Goal: Task Accomplishment & Management: Manage account settings

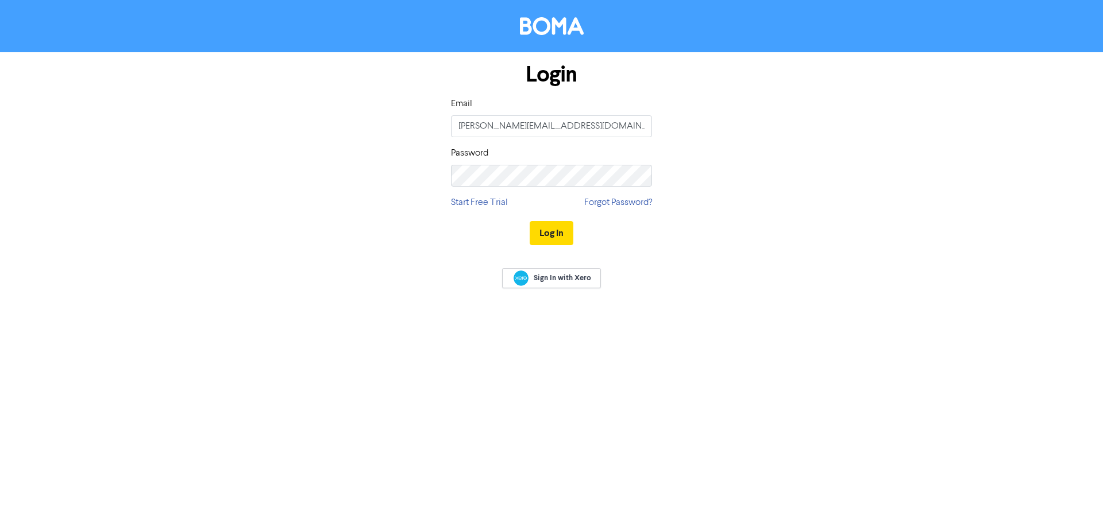
click at [567, 242] on button "Log In" at bounding box center [551, 233] width 44 height 24
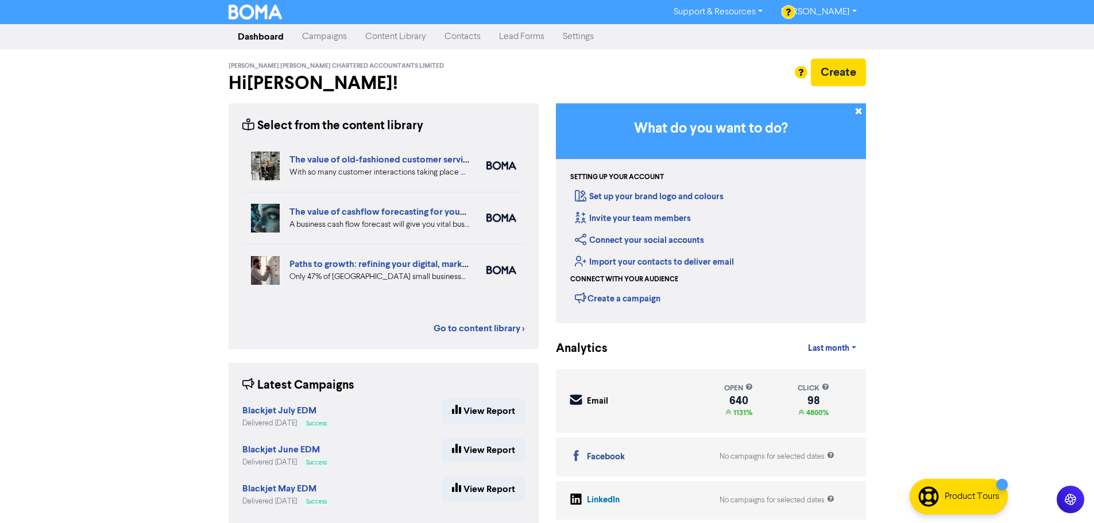
click at [450, 42] on link "Contacts" at bounding box center [462, 36] width 55 height 23
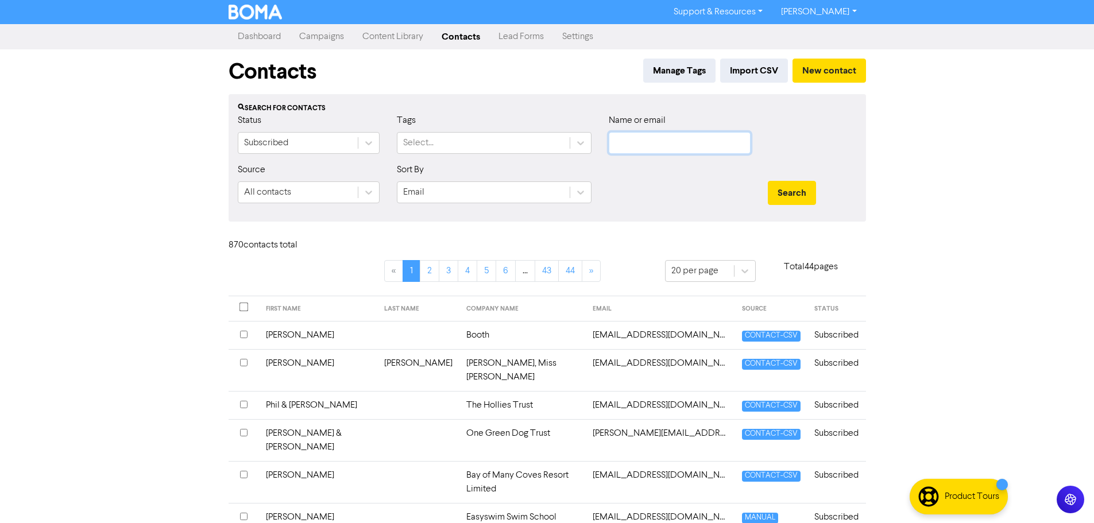
drag, startPoint x: 673, startPoint y: 144, endPoint x: 652, endPoint y: 148, distance: 21.6
click at [673, 144] on input "text" at bounding box center [680, 143] width 142 height 22
type input "Helen"
click at [768, 181] on button "Search" at bounding box center [792, 193] width 48 height 24
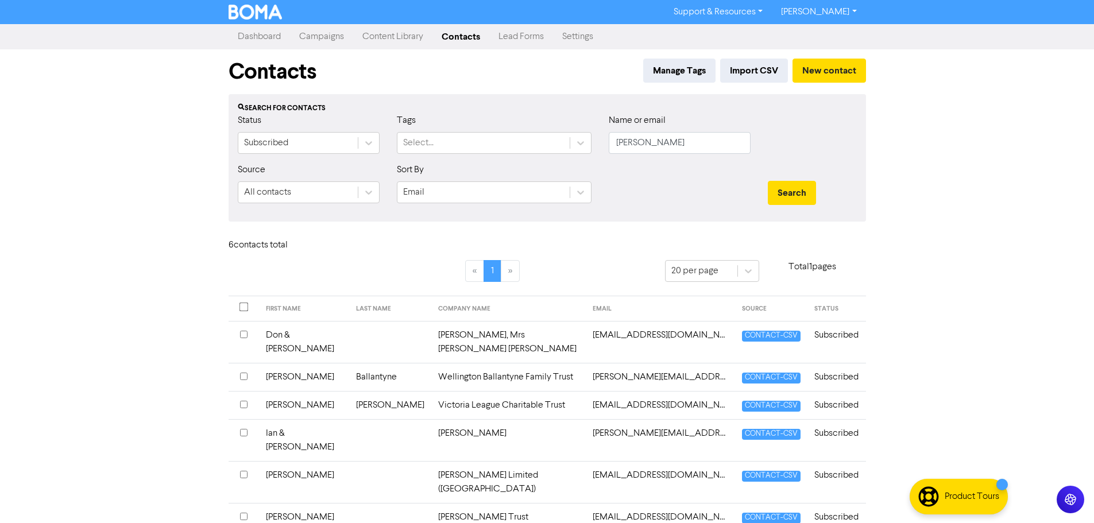
drag, startPoint x: 491, startPoint y: 392, endPoint x: 399, endPoint y: 397, distance: 92.0
click at [491, 392] on td "Victoria League Charitable Trust" at bounding box center [508, 405] width 154 height 28
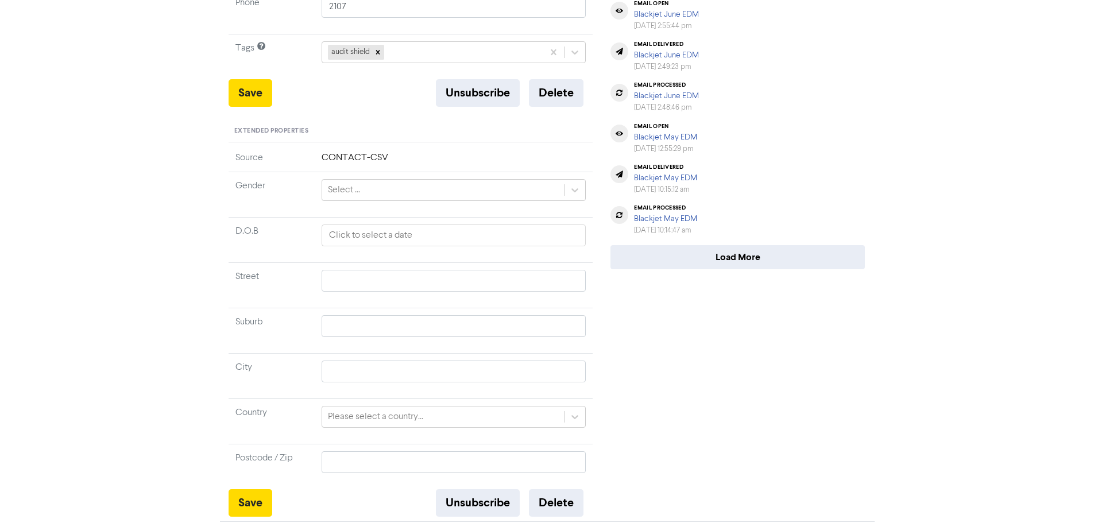
scroll to position [358, 0]
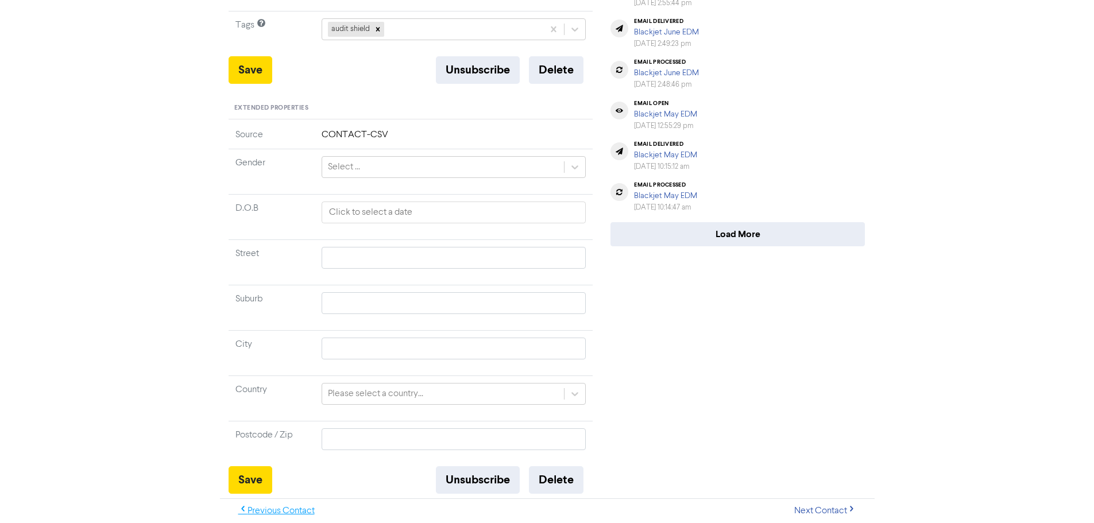
click at [266, 510] on button "Previous Contact" at bounding box center [277, 511] width 96 height 24
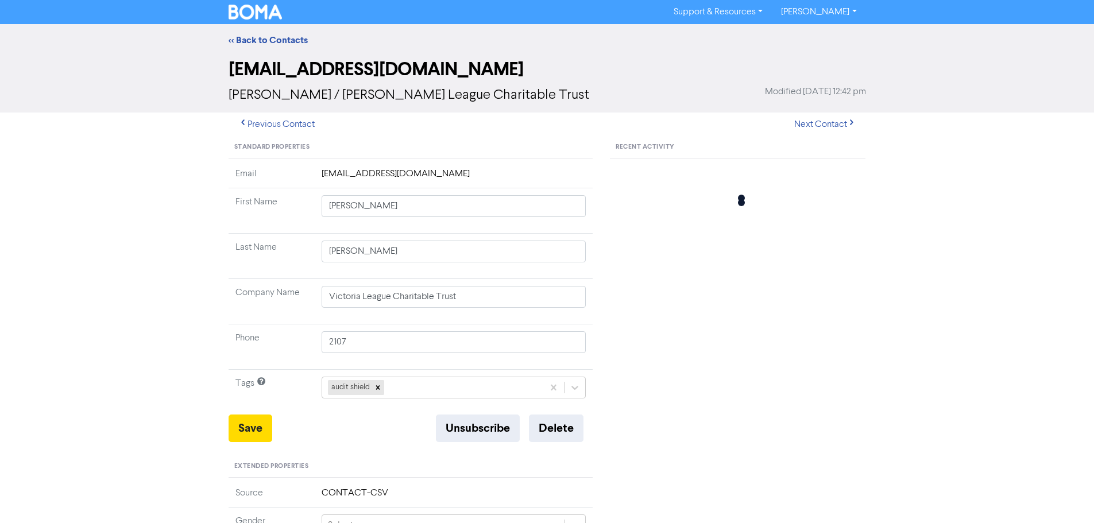
type input "Ballantyne"
type input "Wellington Ballantyne Family Trust"
type input "10082"
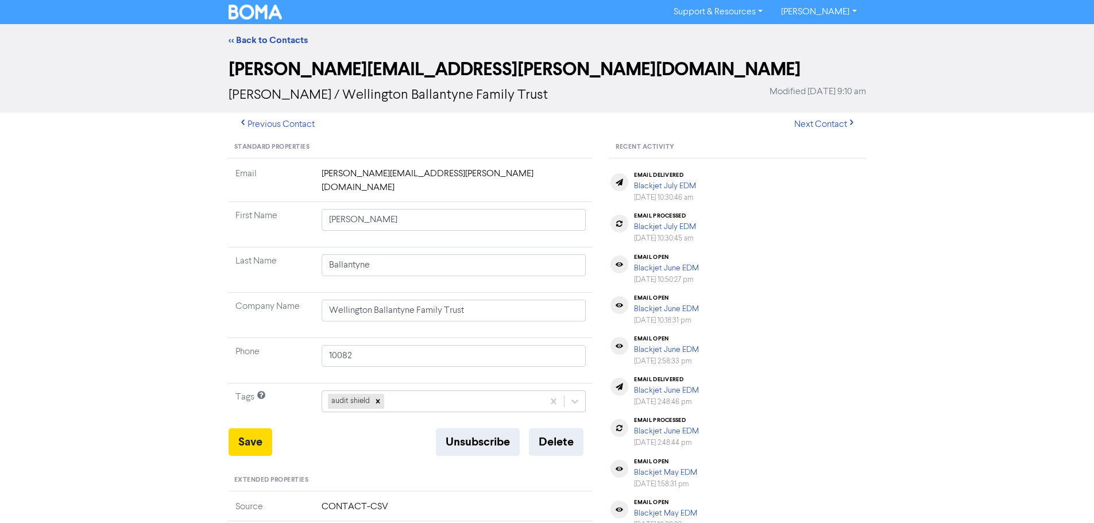
drag, startPoint x: 258, startPoint y: 47, endPoint x: 330, endPoint y: 49, distance: 71.8
click at [258, 47] on div "<< Back to Contacts" at bounding box center [547, 40] width 655 height 14
click at [297, 43] on link "<< Back to Contacts" at bounding box center [268, 39] width 79 height 11
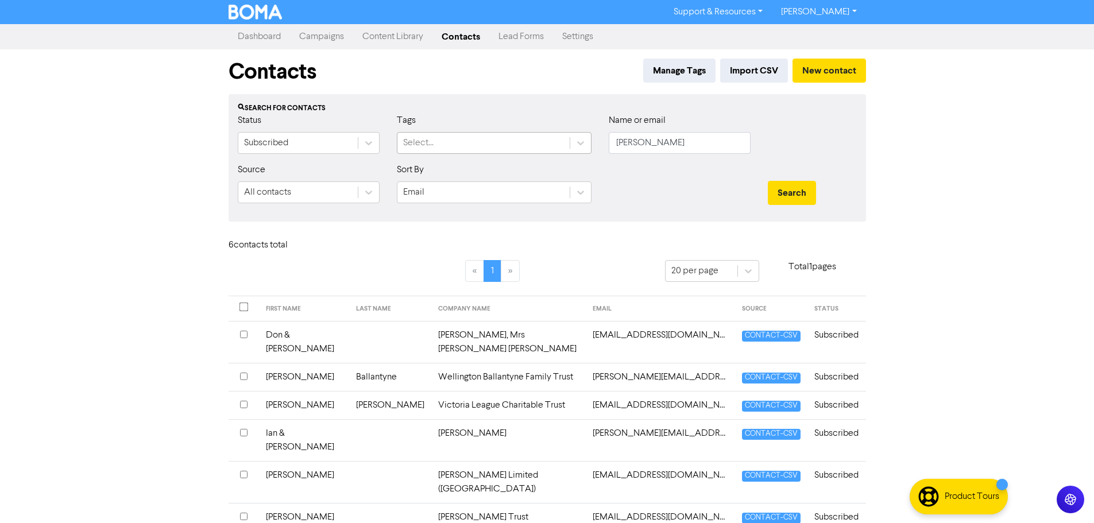
click at [443, 153] on div "Select..." at bounding box center [483, 143] width 172 height 21
drag, startPoint x: 815, startPoint y: 145, endPoint x: 672, endPoint y: 141, distance: 143.6
click at [807, 145] on div at bounding box center [812, 138] width 106 height 49
click at [672, 141] on input "Helen" at bounding box center [680, 143] width 142 height 22
type input "H"
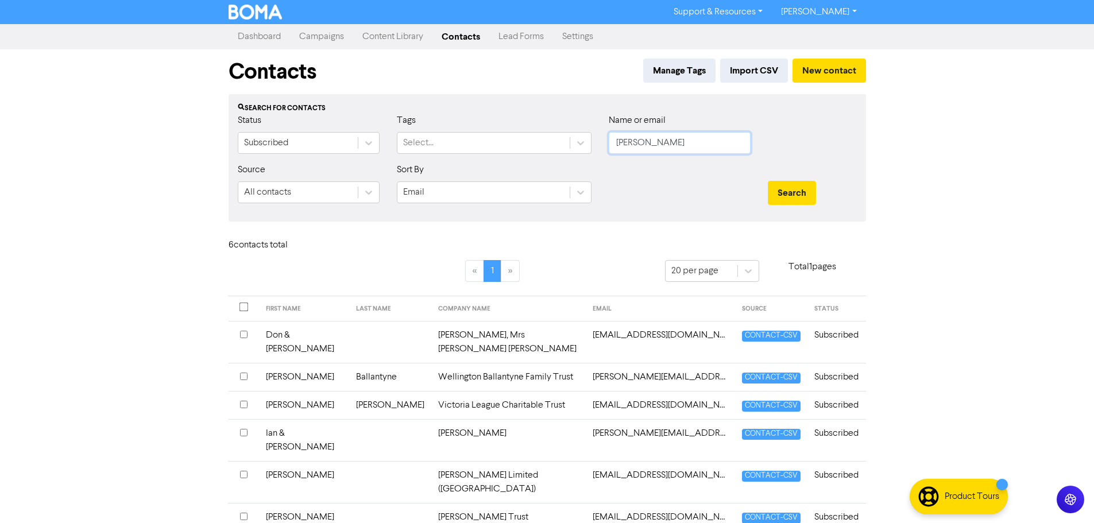
type input "Darryl"
click at [768, 181] on button "Search" at bounding box center [792, 193] width 48 height 24
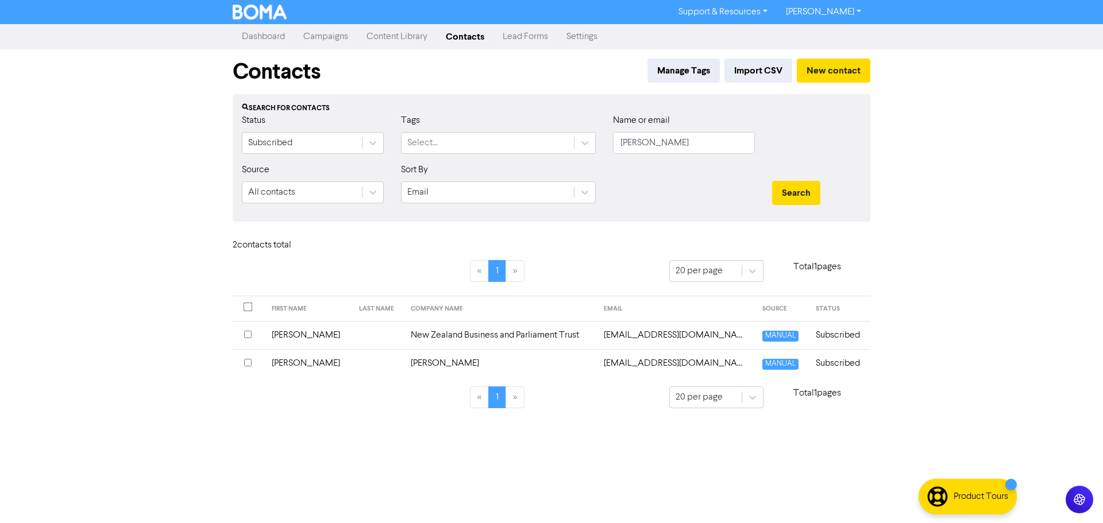
click at [433, 338] on td "New Zealand Business and Parliament Trust" at bounding box center [500, 335] width 193 height 28
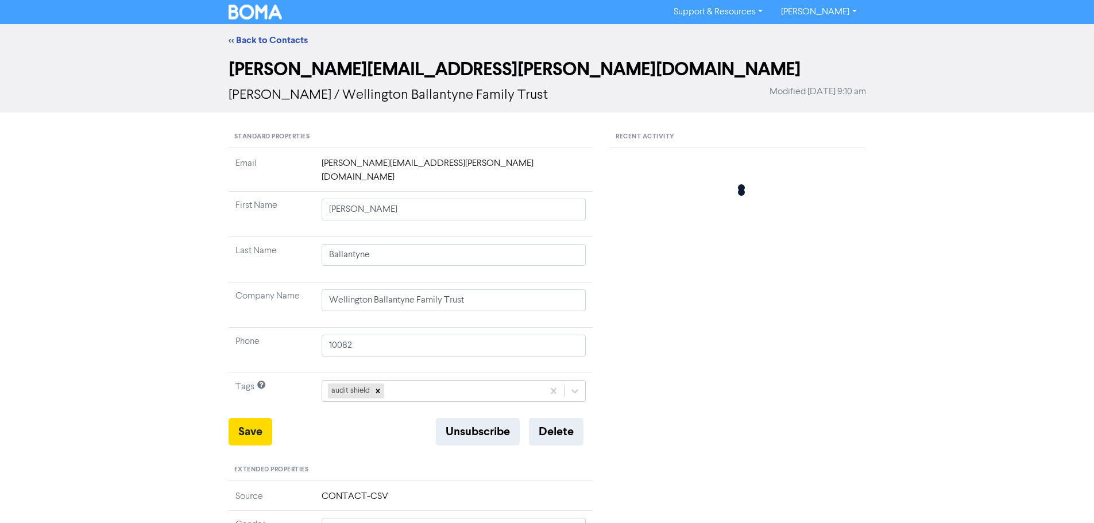
type input "Darryl"
type input "New Zealand Business and Parliament Trust"
type input "20148"
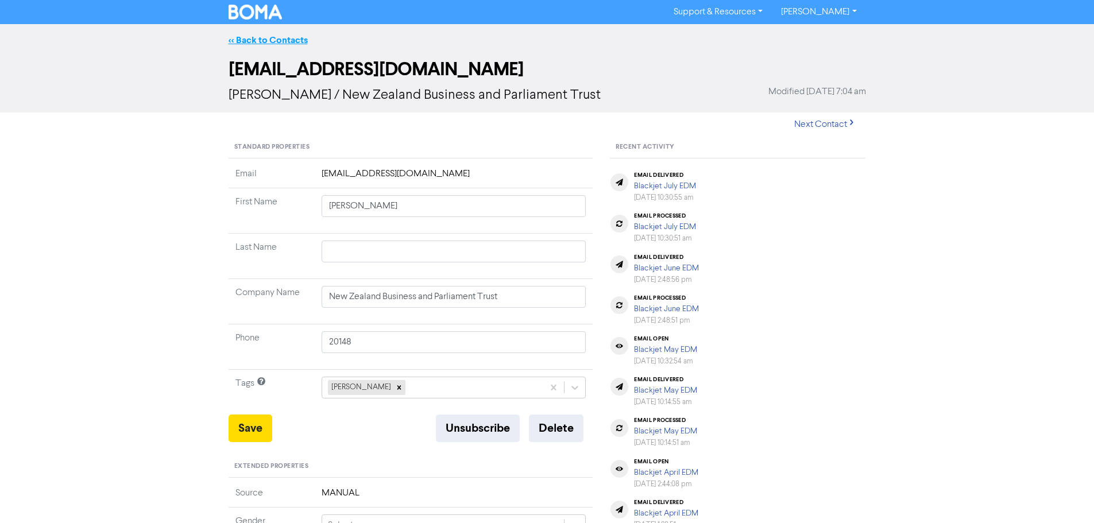
click at [250, 40] on link "<< Back to Contacts" at bounding box center [268, 39] width 79 height 11
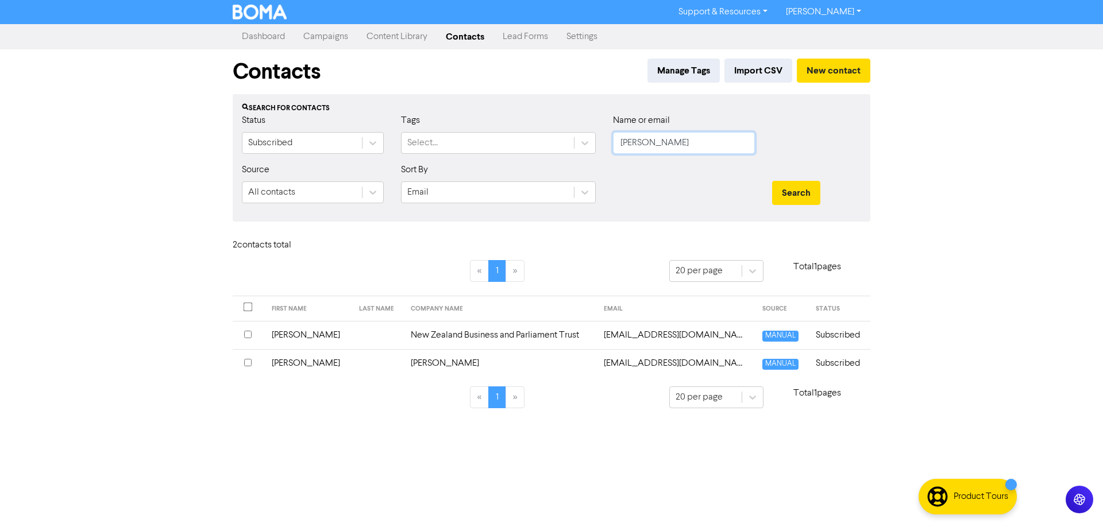
click at [632, 153] on input "Darryl" at bounding box center [684, 143] width 142 height 22
drag, startPoint x: 662, startPoint y: 146, endPoint x: 566, endPoint y: 164, distance: 97.5
click at [563, 149] on div "Status Subscribed Tags Select... Name or email Darryl" at bounding box center [551, 138] width 636 height 49
type input "lynnette"
click at [772, 181] on button "Search" at bounding box center [796, 193] width 48 height 24
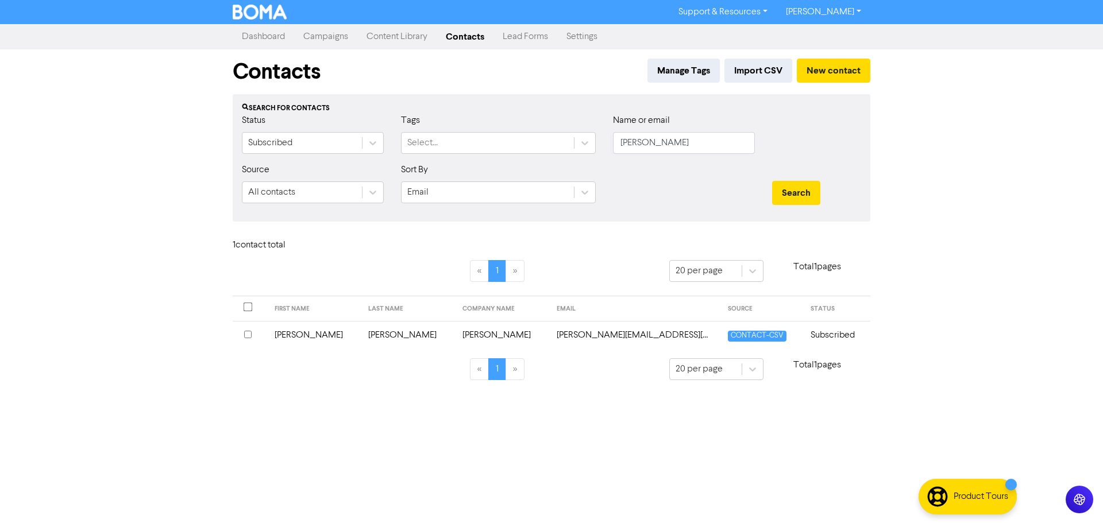
click at [361, 342] on td "Cole" at bounding box center [408, 335] width 94 height 28
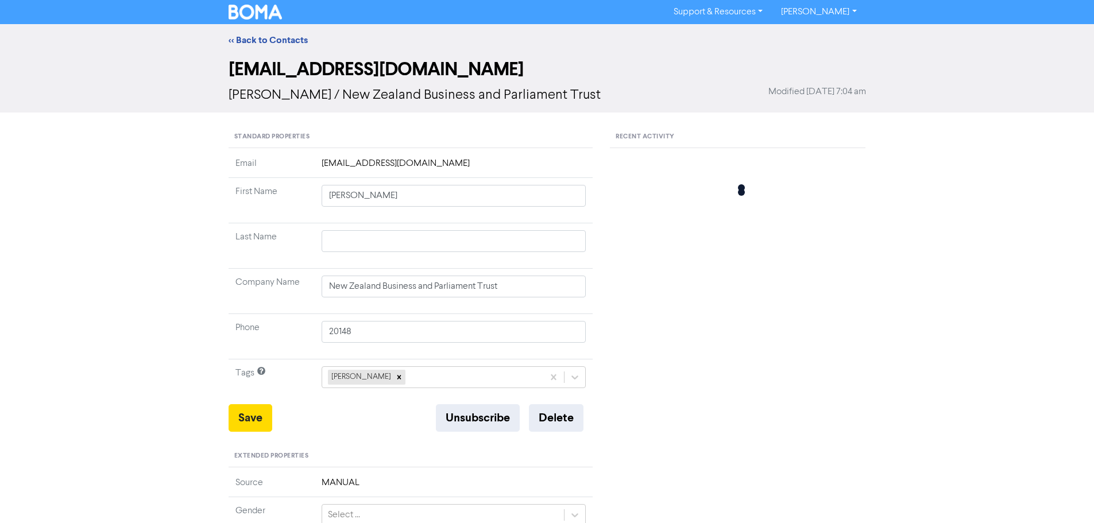
type input "Lynne"
type input "Cole"
type input "Lynnette Cole"
type input "1218"
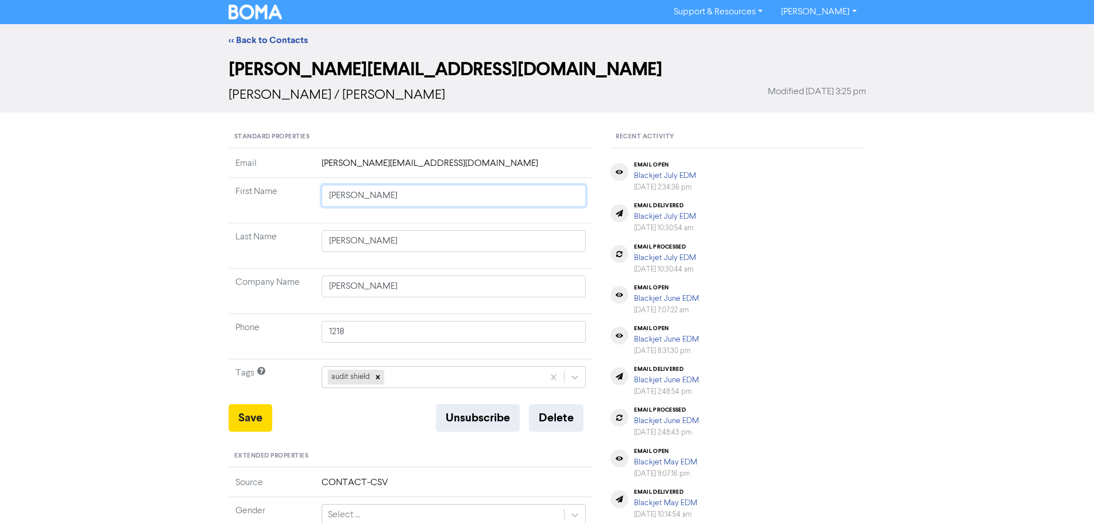
click at [363, 201] on input "Lynne" at bounding box center [454, 196] width 265 height 22
type input "Lynnen"
type input "Lynne"
type input "Lynn"
type input "Lynne"
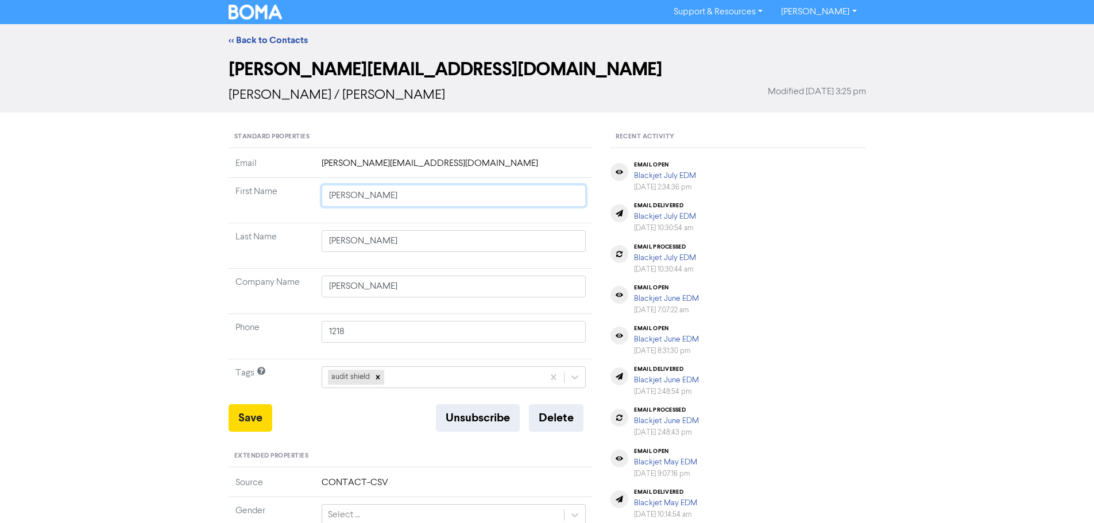
type input "Lynnet"
type input "Lynnett"
type input "Lynnette"
drag, startPoint x: 237, startPoint y: 424, endPoint x: 128, endPoint y: 420, distance: 109.2
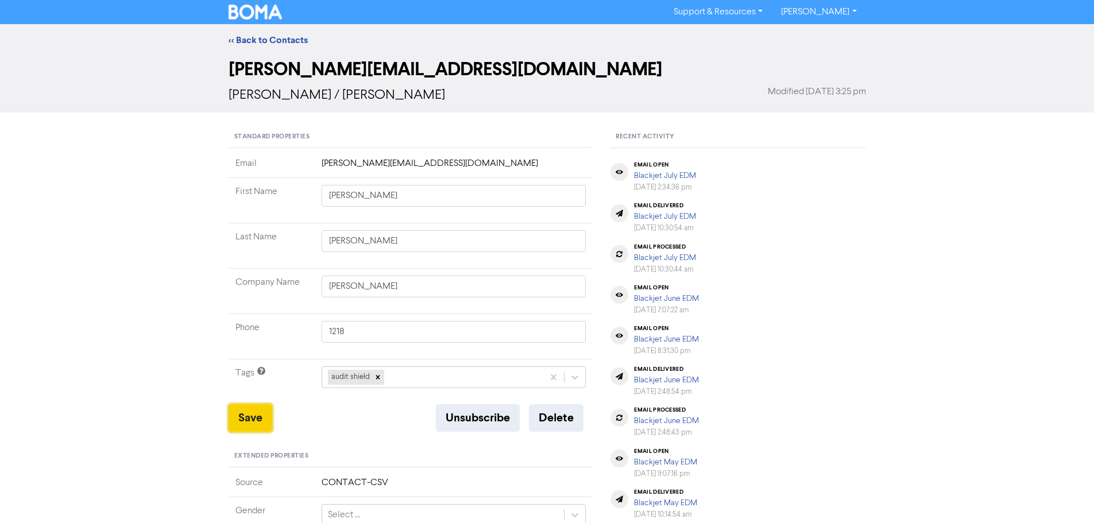
click at [238, 423] on button "Save" at bounding box center [251, 418] width 44 height 28
click at [247, 34] on link "<< Back to Contacts" at bounding box center [268, 39] width 79 height 11
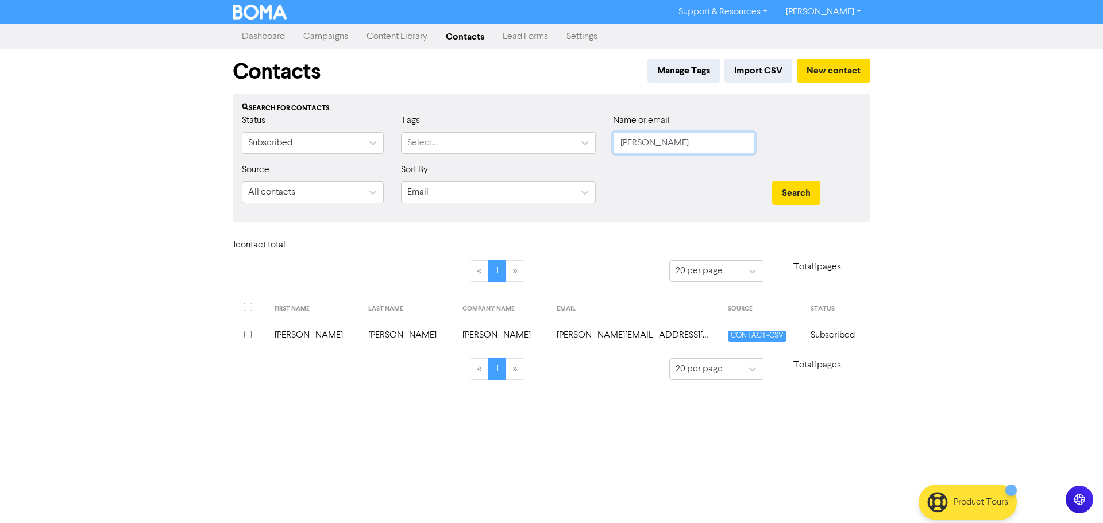
click at [684, 144] on input "lynnette" at bounding box center [684, 143] width 142 height 22
drag, startPoint x: 684, startPoint y: 144, endPoint x: 615, endPoint y: 144, distance: 68.9
click at [590, 142] on div "Status Subscribed Tags Select... Name or email lynnette" at bounding box center [551, 138] width 636 height 49
type input "Montford"
click at [793, 186] on button "Search" at bounding box center [796, 193] width 48 height 24
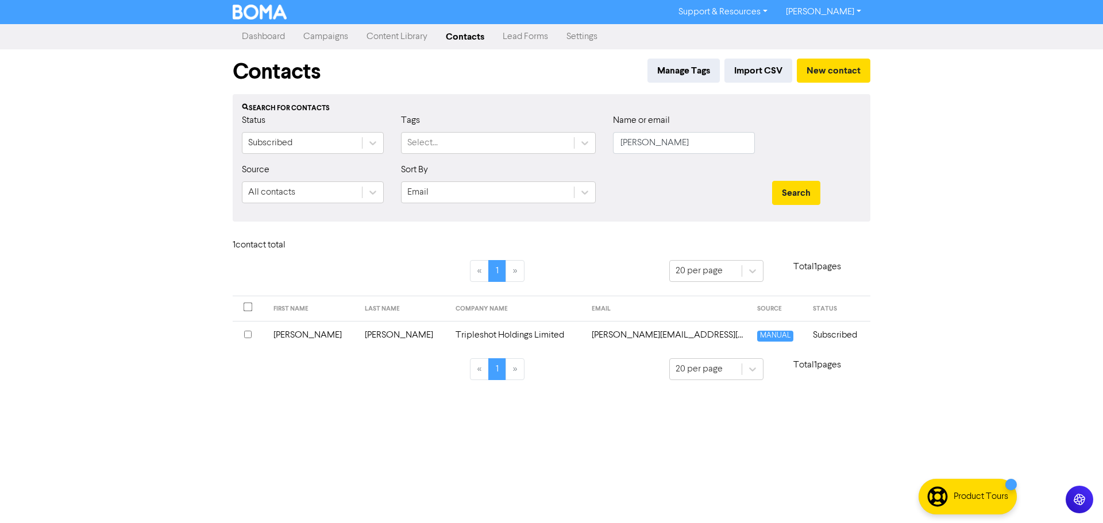
click at [511, 331] on td "Tripleshot Holdings Limited" at bounding box center [516, 335] width 136 height 28
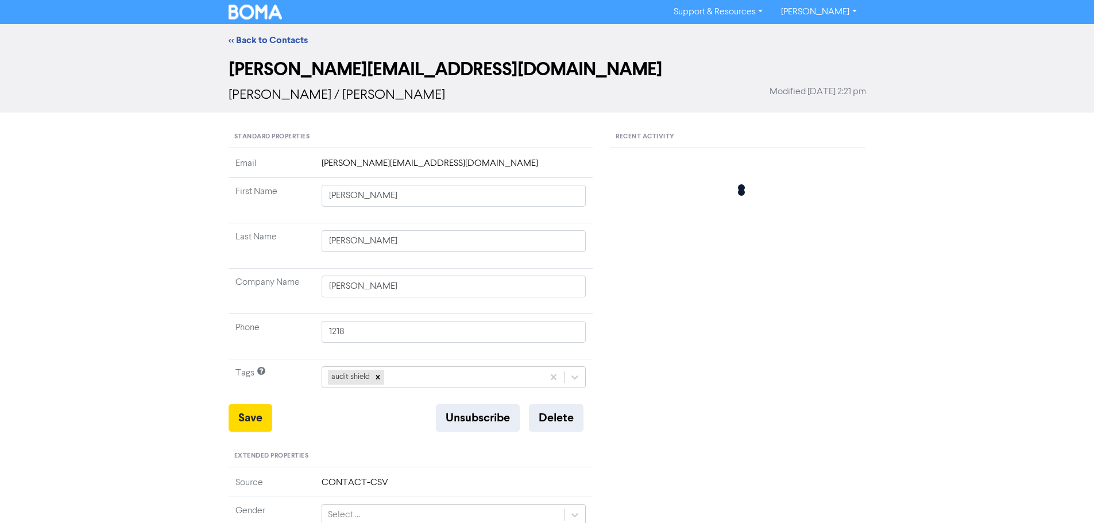
type input "Letitia"
type input "Montford"
type input "Tripleshot Holdings Limited"
type input "20166"
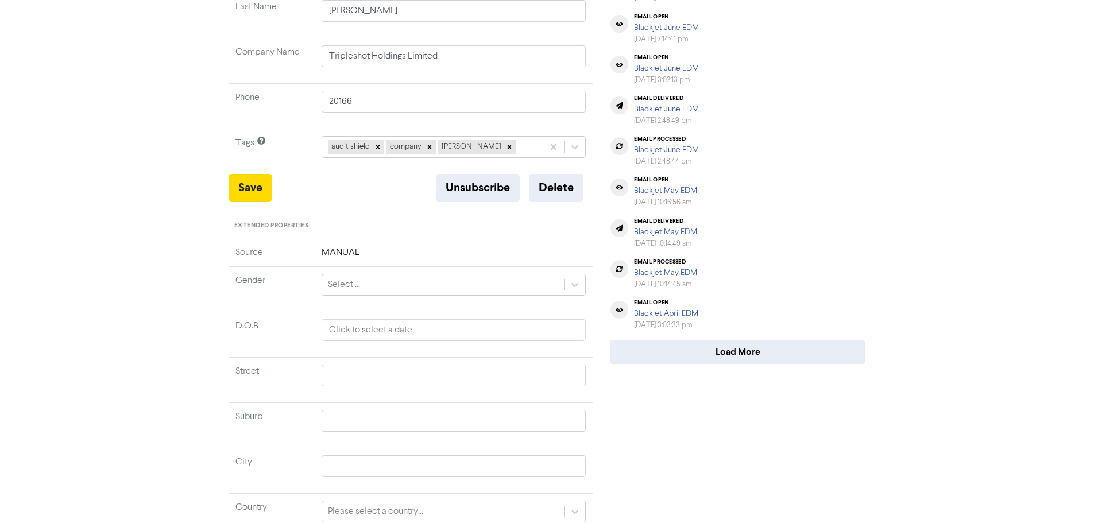
scroll to position [324, 0]
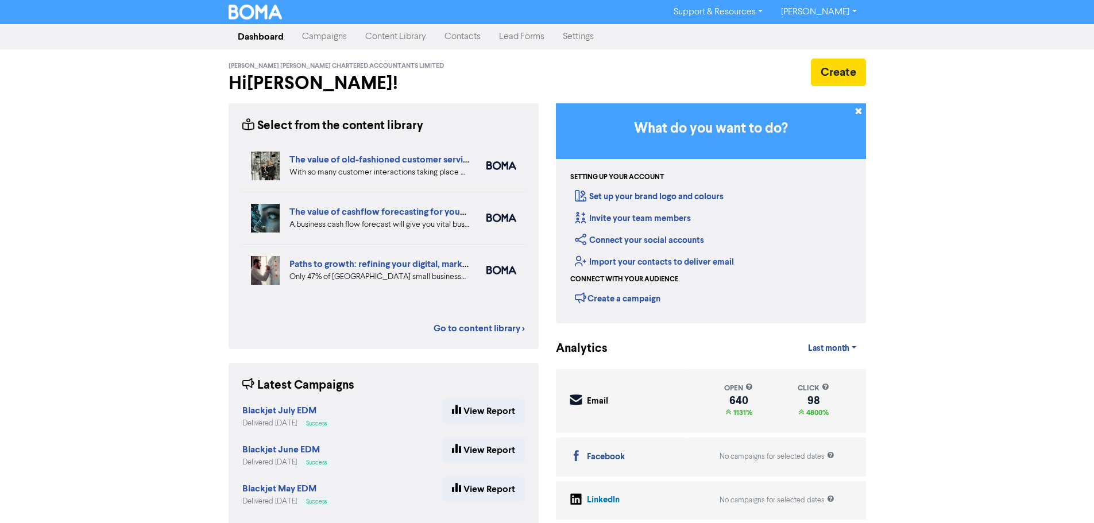
click at [466, 38] on link "Contacts" at bounding box center [462, 36] width 55 height 23
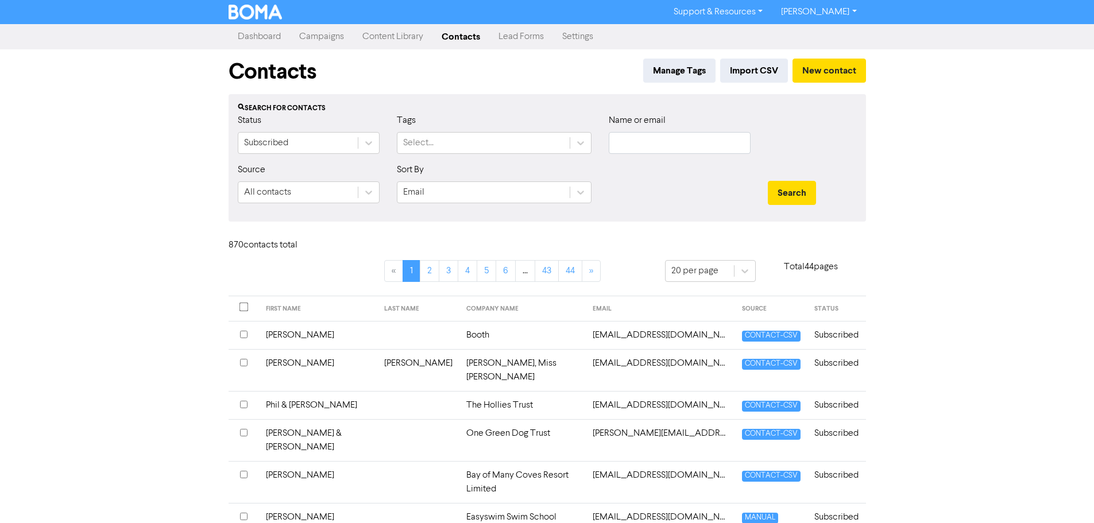
click at [751, 148] on div "Name or email" at bounding box center [679, 138] width 159 height 49
drag, startPoint x: 710, startPoint y: 148, endPoint x: 699, endPoint y: 144, distance: 11.6
click at [706, 146] on input "text" at bounding box center [680, 143] width 142 height 22
type input "Collier"
click at [791, 207] on div "Search" at bounding box center [812, 187] width 106 height 49
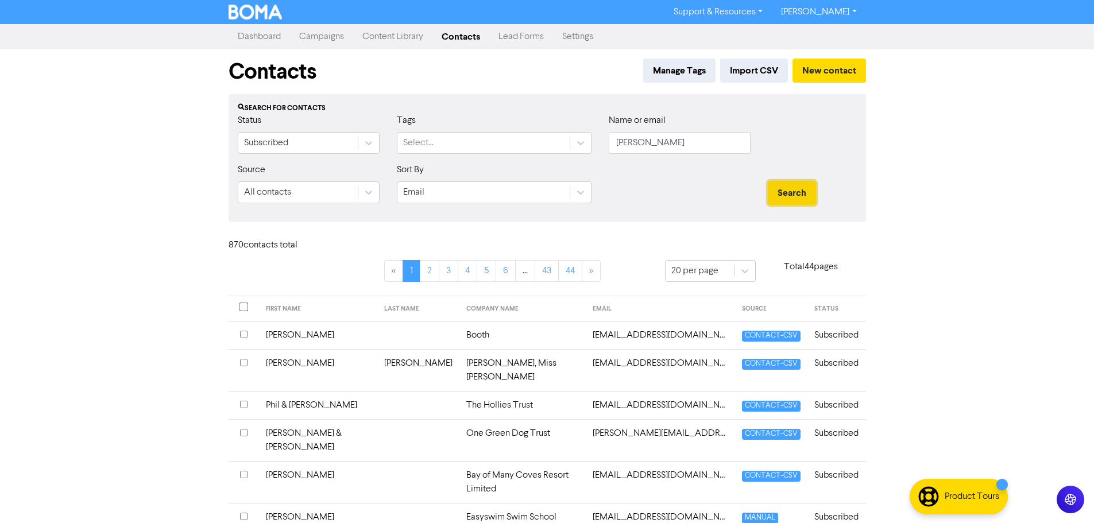
click at [813, 196] on button "Search" at bounding box center [792, 193] width 48 height 24
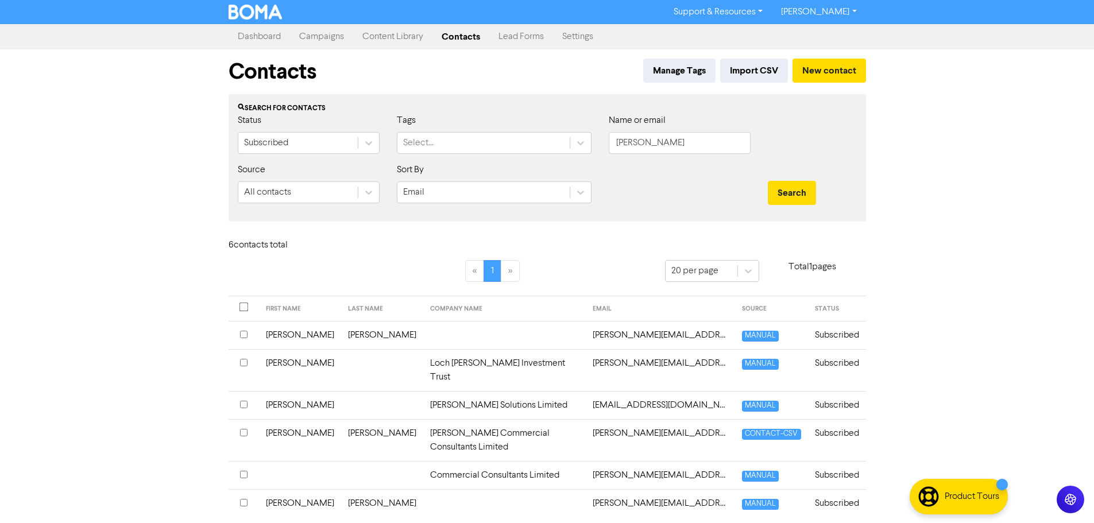
click at [342, 339] on td "Collier" at bounding box center [382, 335] width 82 height 28
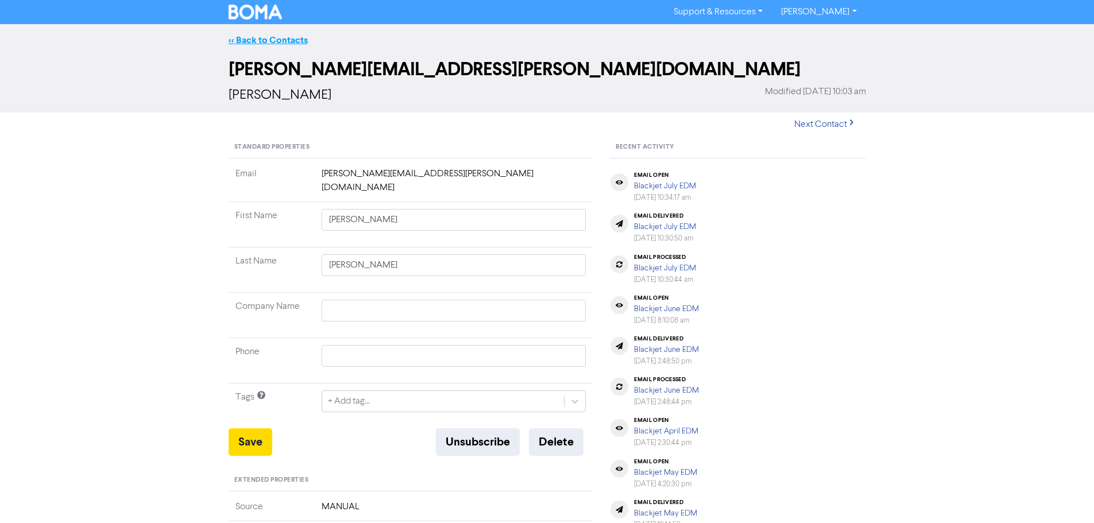
click at [250, 40] on link "<< Back to Contacts" at bounding box center [268, 39] width 79 height 11
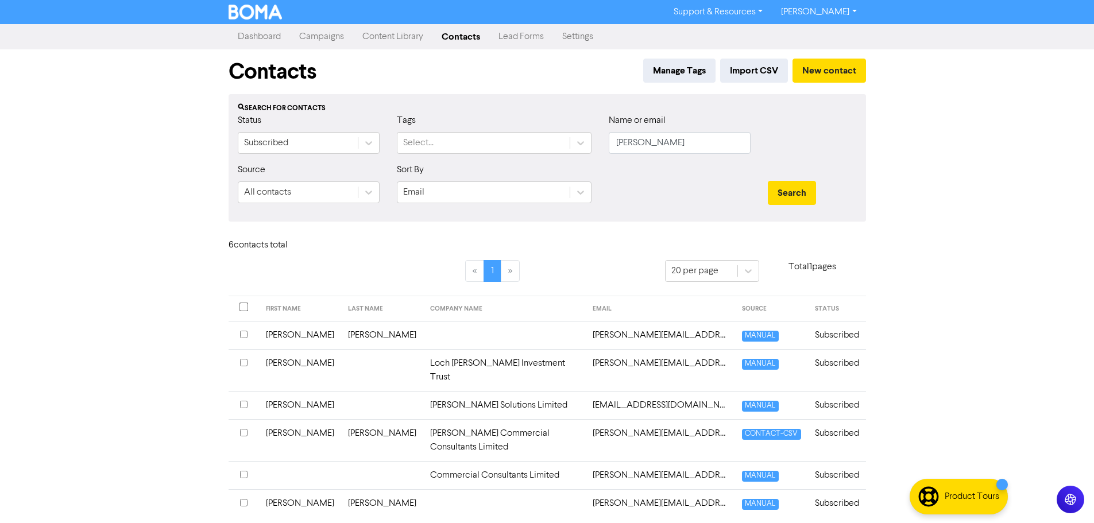
scroll to position [11, 0]
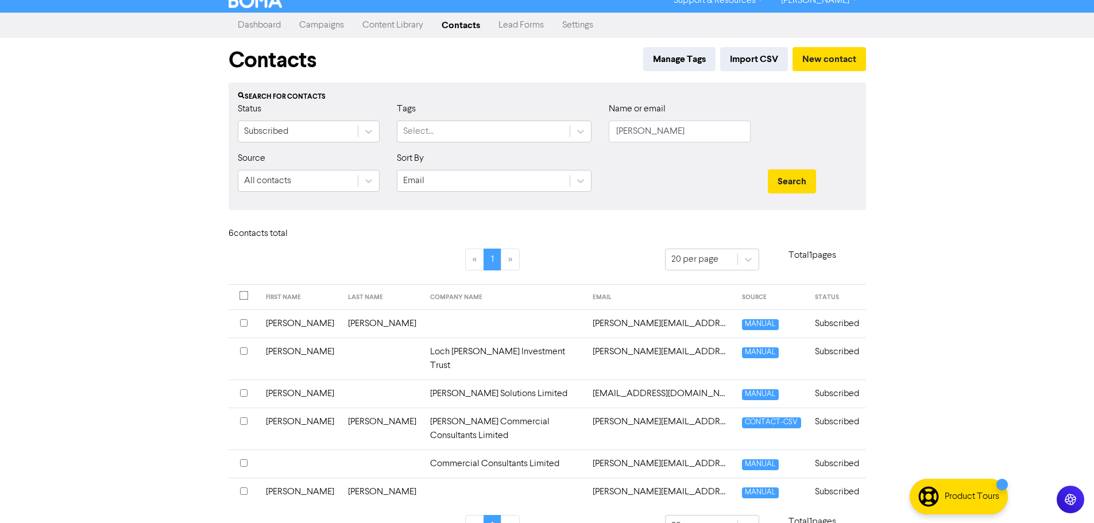
click at [374, 380] on td at bounding box center [382, 394] width 82 height 28
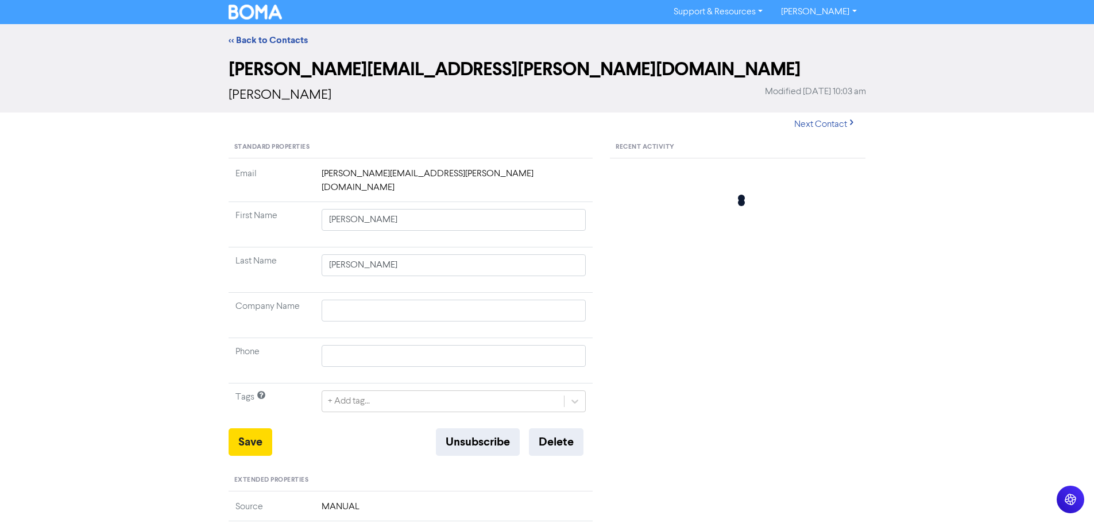
type input "James"
type input "Collier Solutions Limited"
type input "20857"
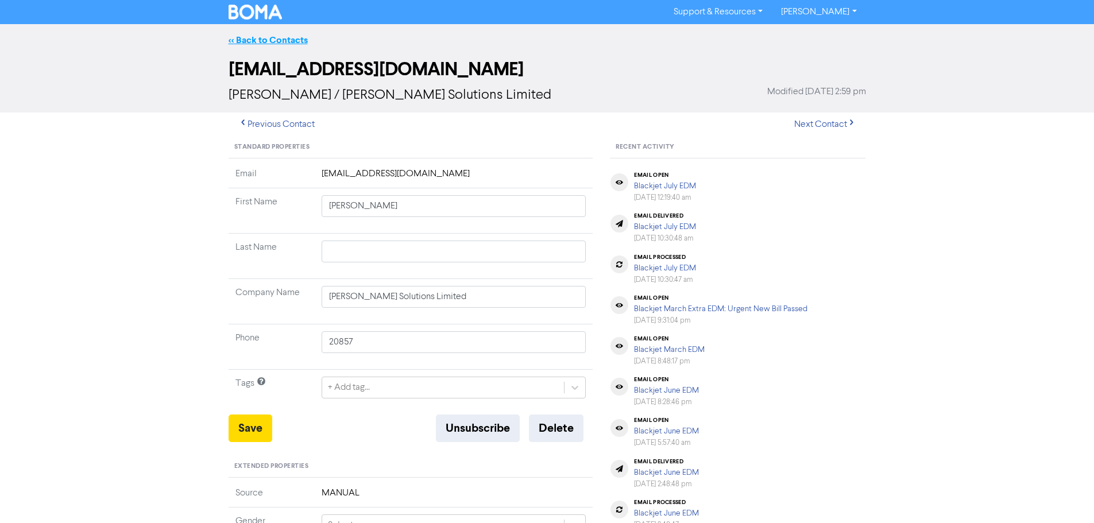
click at [250, 38] on link "<< Back to Contacts" at bounding box center [268, 39] width 79 height 11
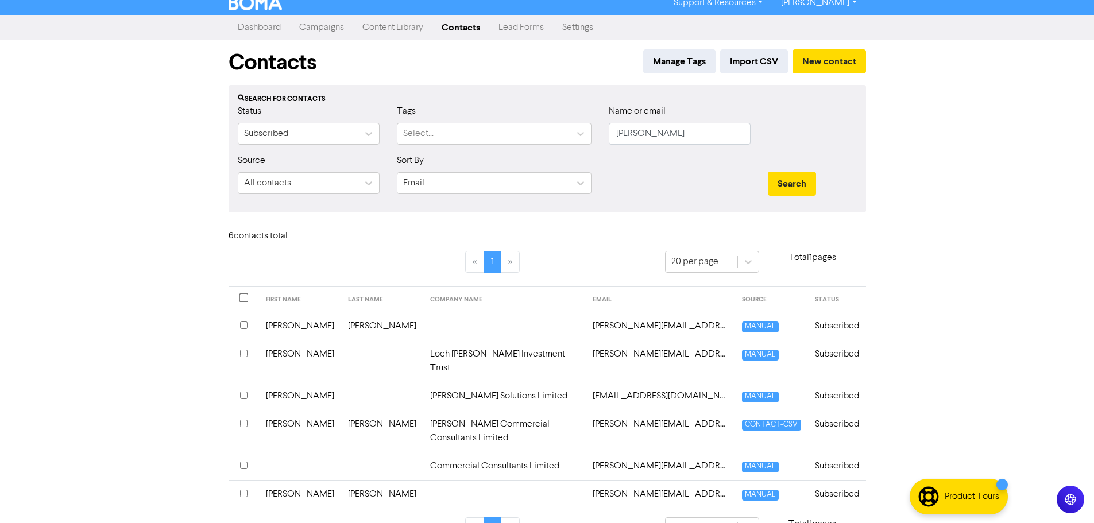
scroll to position [11, 0]
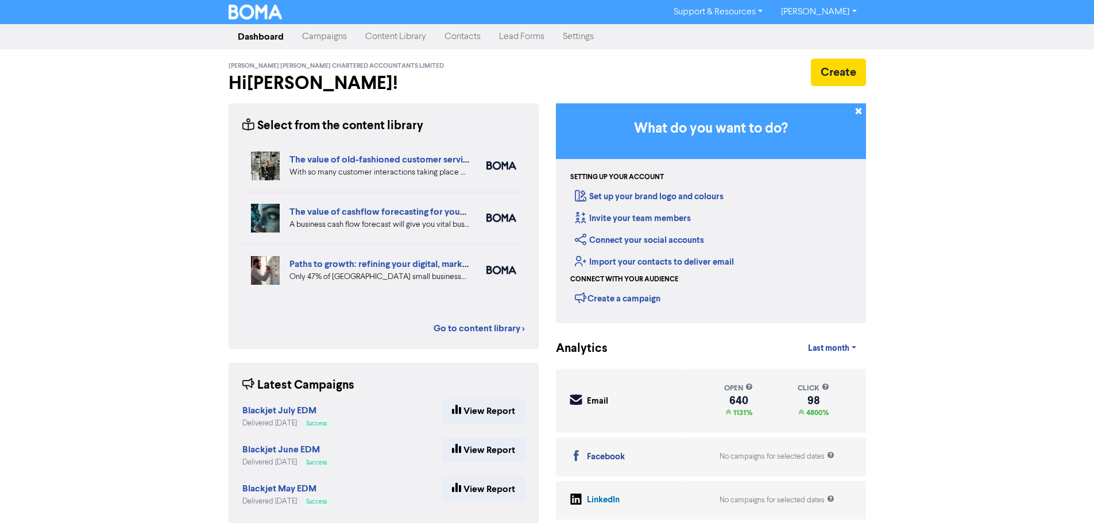
drag, startPoint x: 454, startPoint y: 43, endPoint x: 476, endPoint y: 46, distance: 22.0
click at [454, 43] on link "Contacts" at bounding box center [462, 36] width 55 height 23
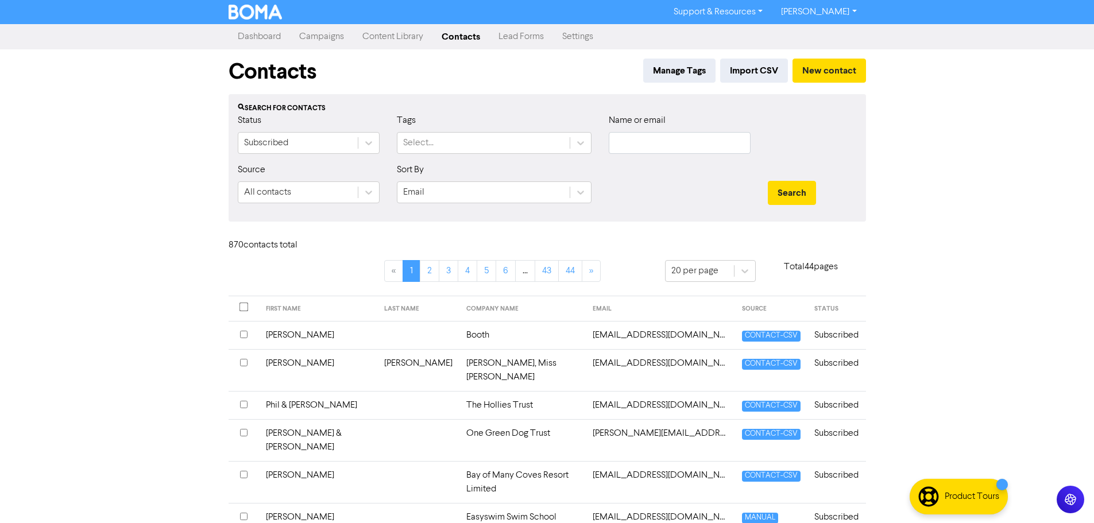
click at [692, 165] on div at bounding box center [679, 187] width 159 height 49
click at [674, 144] on input "text" at bounding box center [680, 143] width 142 height 22
type input "Macro 4"
click at [768, 181] on button "Search" at bounding box center [792, 193] width 48 height 24
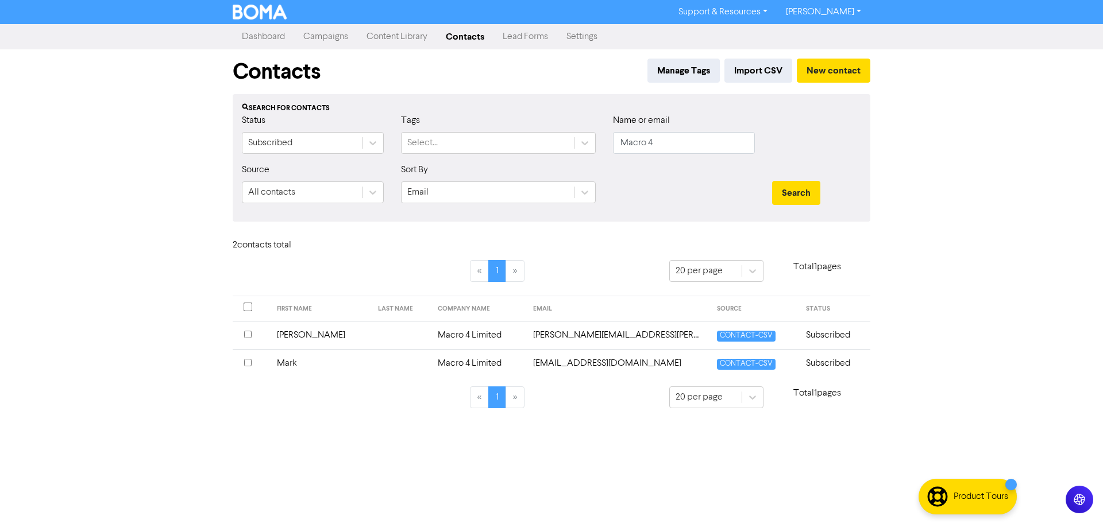
click at [592, 340] on td "[PERSON_NAME][EMAIL_ADDRESS][PERSON_NAME][DOMAIN_NAME]" at bounding box center [618, 335] width 184 height 28
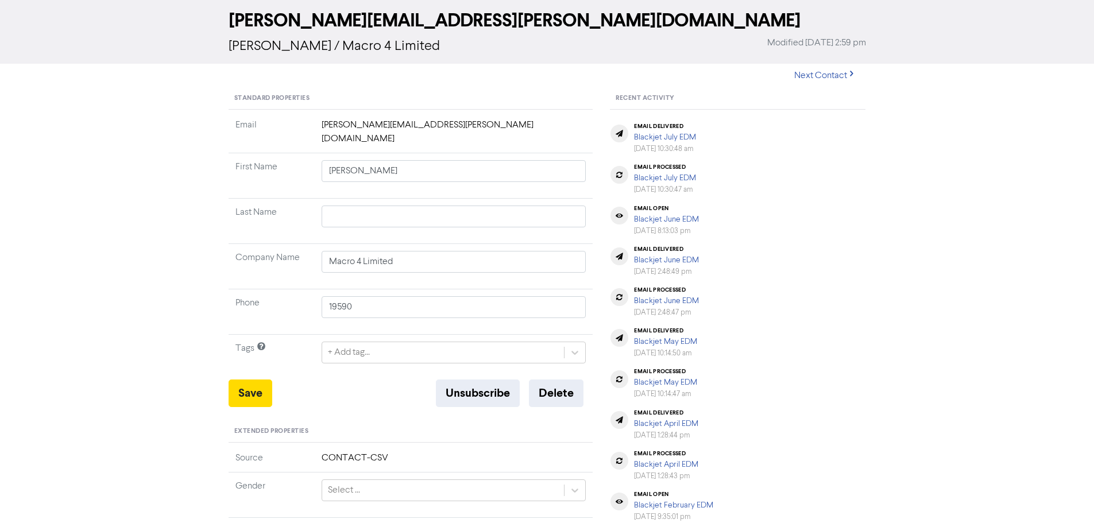
scroll to position [115, 0]
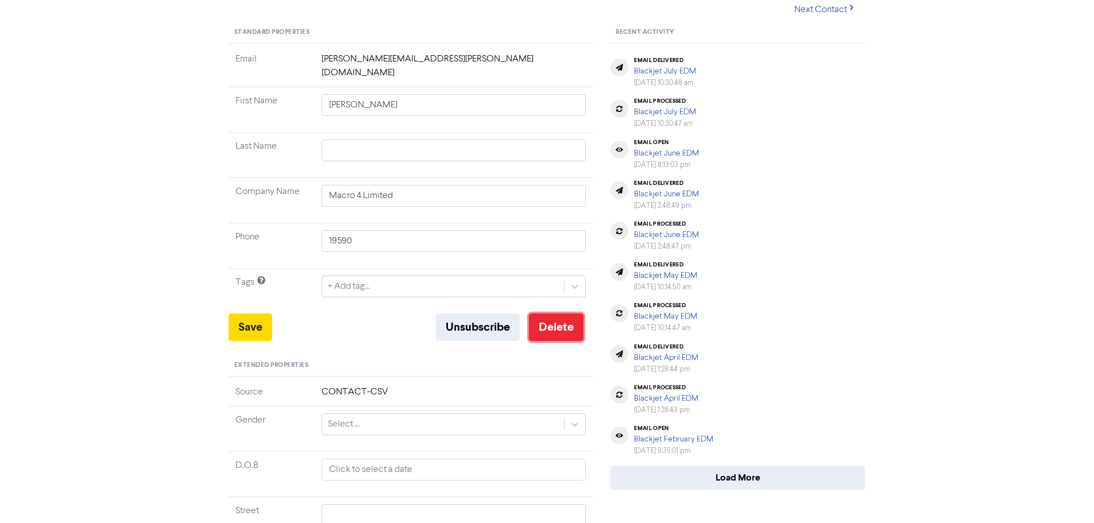
click at [568, 318] on button "Delete" at bounding box center [556, 328] width 55 height 28
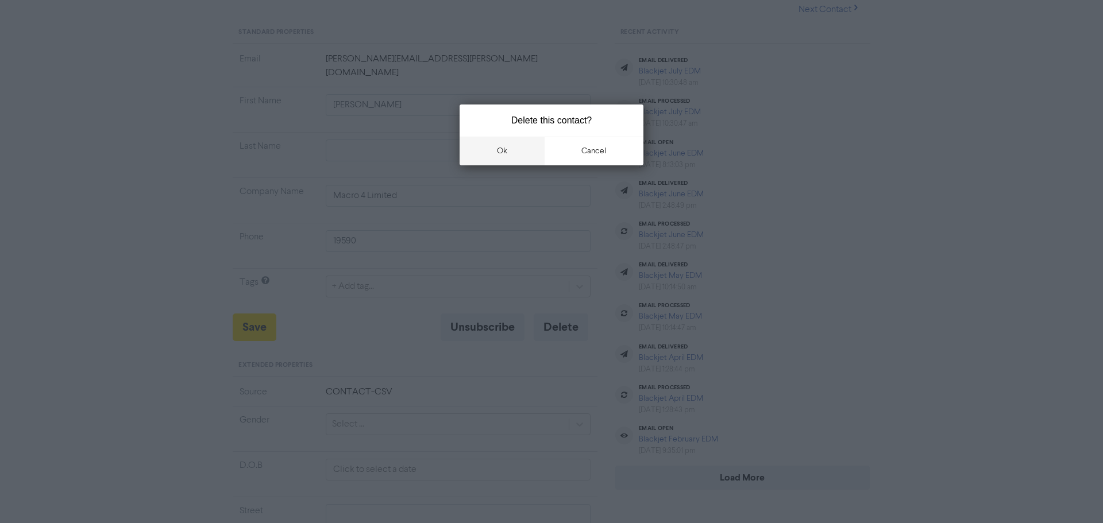
click at [501, 154] on button "ok" at bounding box center [501, 151] width 85 height 29
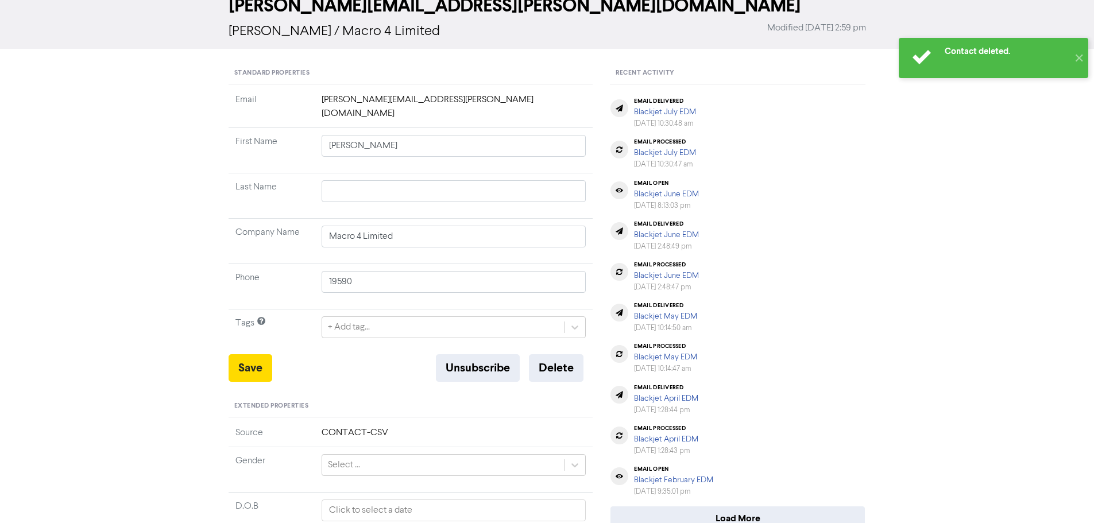
scroll to position [0, 0]
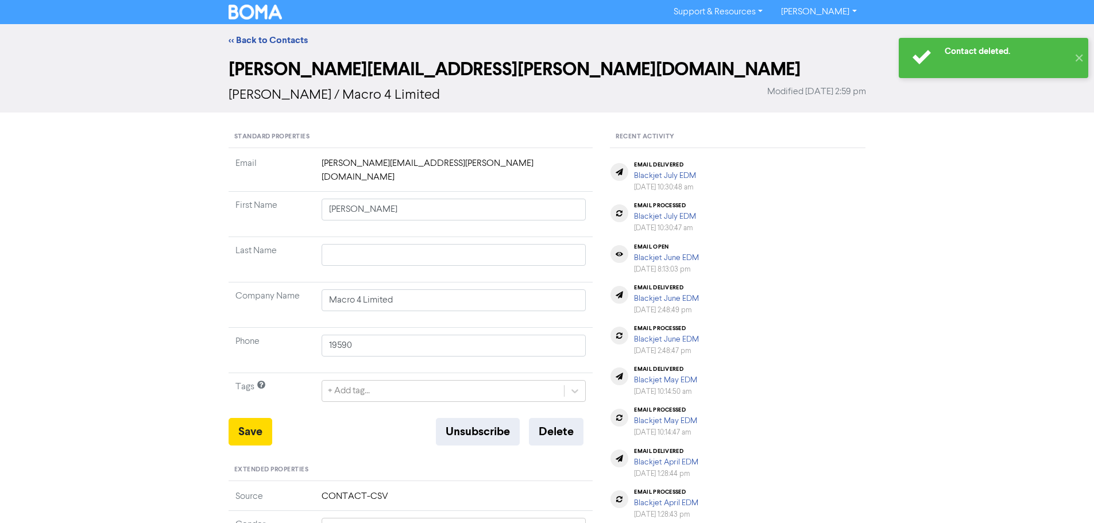
click at [249, 33] on div "<< Back to Contacts" at bounding box center [547, 40] width 1094 height 32
click at [262, 40] on link "<< Back to Contacts" at bounding box center [268, 39] width 79 height 11
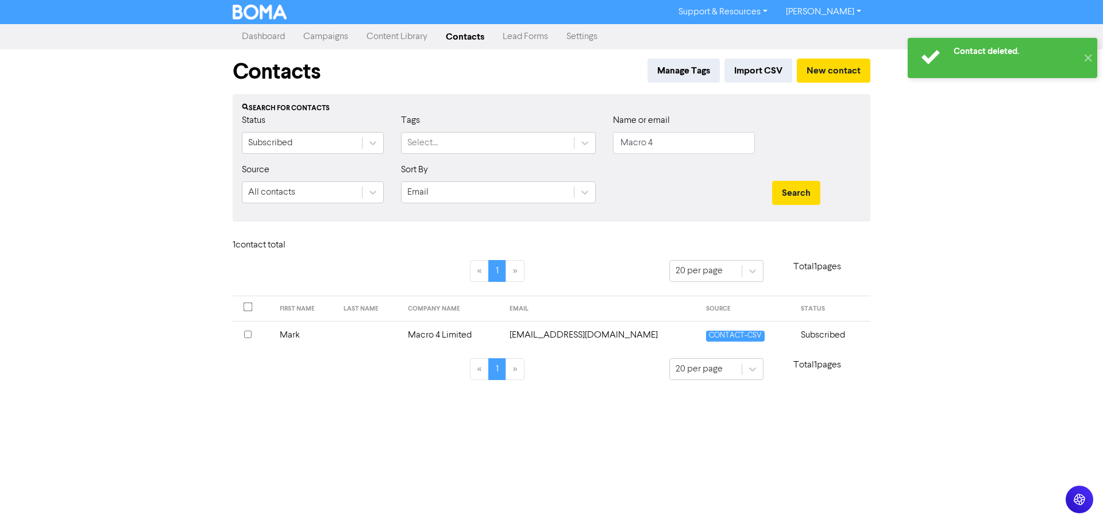
click at [590, 341] on td "[EMAIL_ADDRESS][DOMAIN_NAME]" at bounding box center [600, 335] width 196 height 28
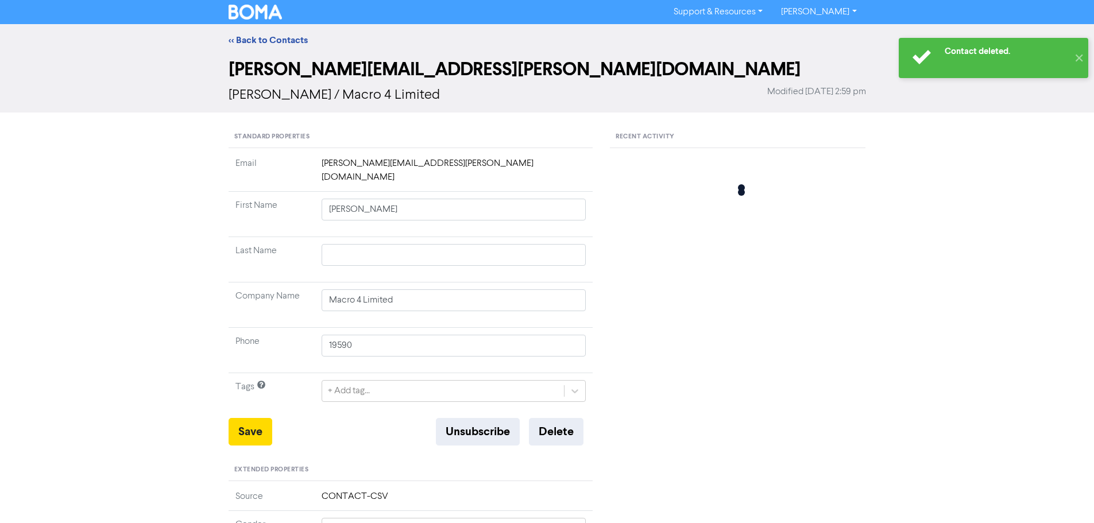
type input "Mark"
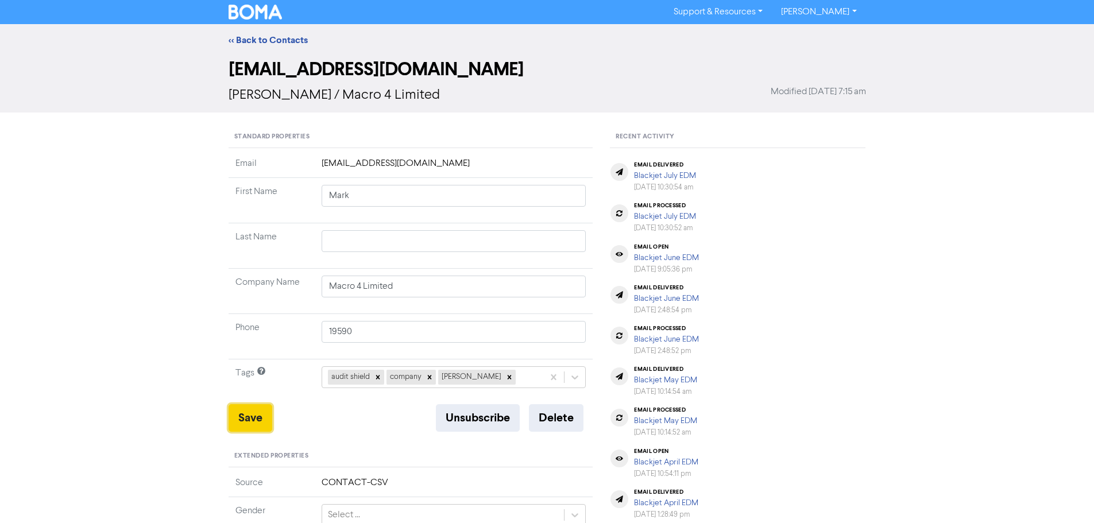
click at [239, 424] on button "Save" at bounding box center [251, 418] width 44 height 28
click at [257, 38] on link "<< Back to Contacts" at bounding box center [268, 39] width 79 height 11
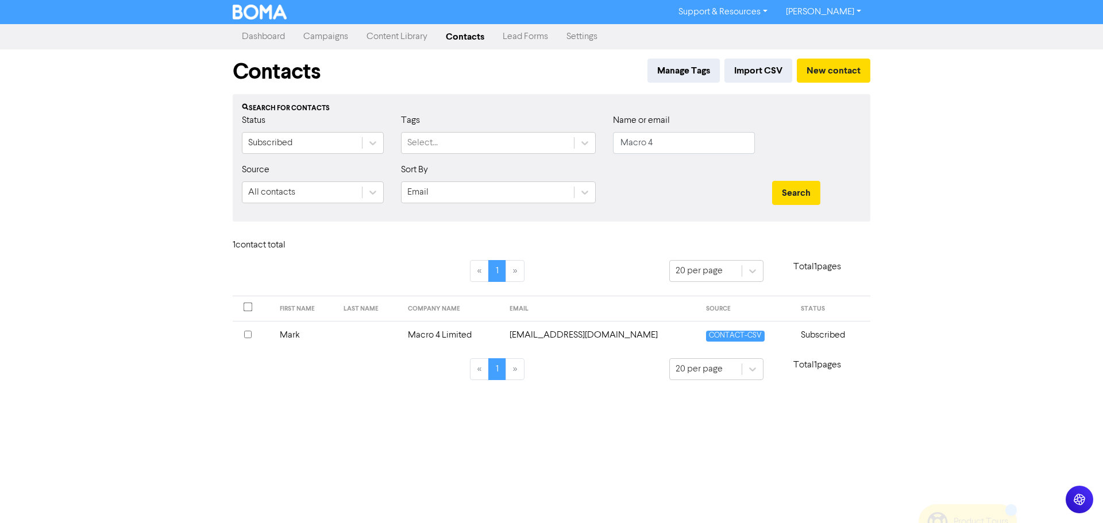
click at [313, 342] on td "Mark" at bounding box center [305, 335] width 64 height 28
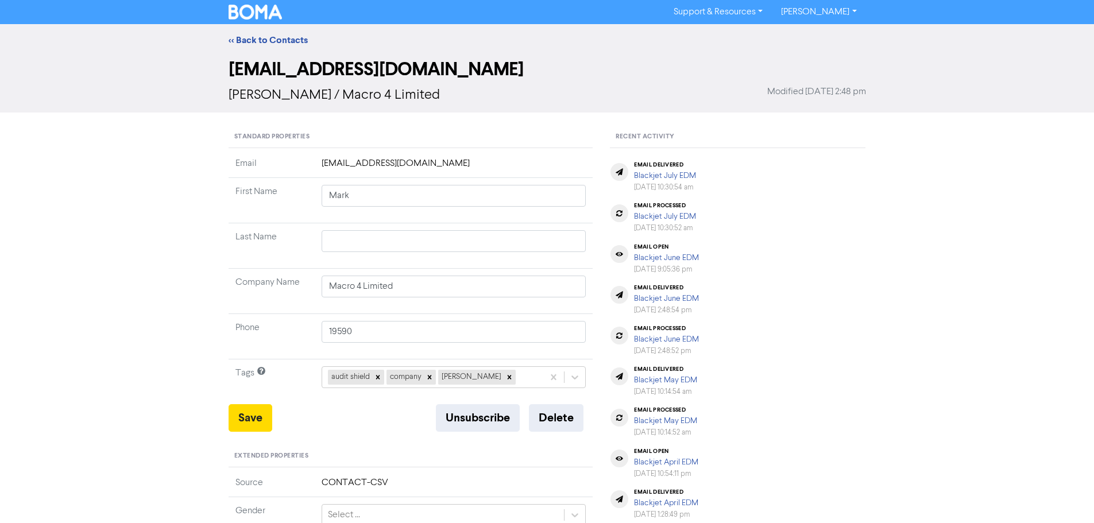
click at [269, 32] on div "<< Back to Contacts" at bounding box center [547, 40] width 1094 height 32
click at [259, 38] on link "<< Back to Contacts" at bounding box center [268, 39] width 79 height 11
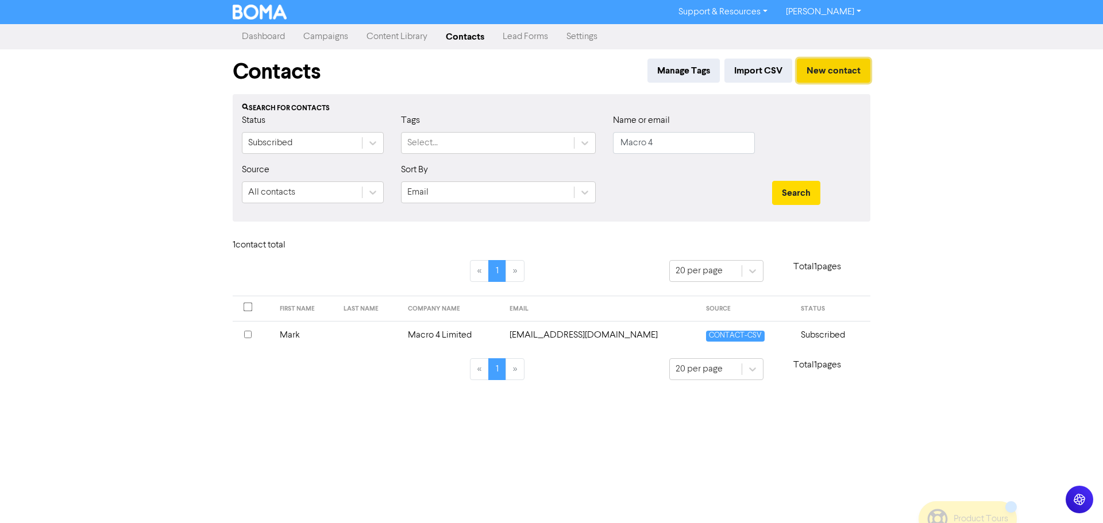
click at [827, 70] on button "New contact" at bounding box center [833, 71] width 74 height 24
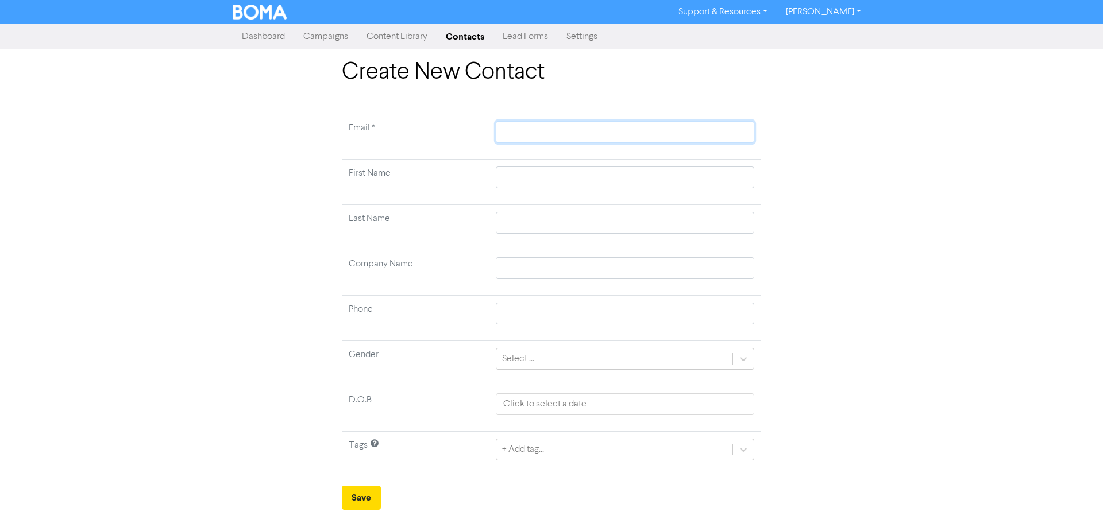
drag, startPoint x: 521, startPoint y: 133, endPoint x: 527, endPoint y: 136, distance: 6.4
click at [521, 133] on input "text" at bounding box center [625, 132] width 258 height 22
paste input "[EMAIL_ADDRESS][DOMAIN_NAME]"
type input "[EMAIL_ADDRESS][DOMAIN_NAME]"
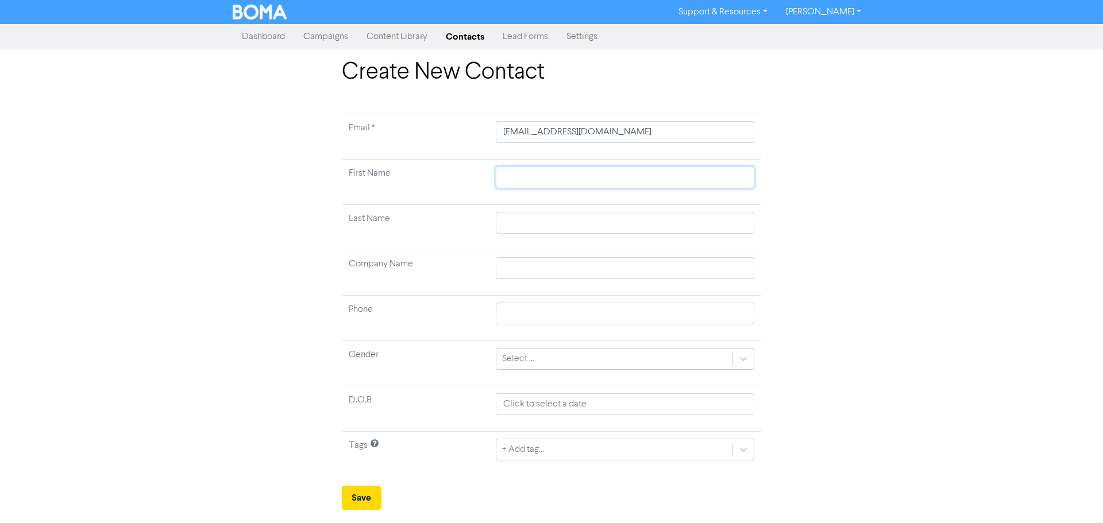
click at [517, 175] on input "text" at bounding box center [625, 178] width 258 height 22
type input "O"
type input "Ol"
type input "Oli"
type input "Olic"
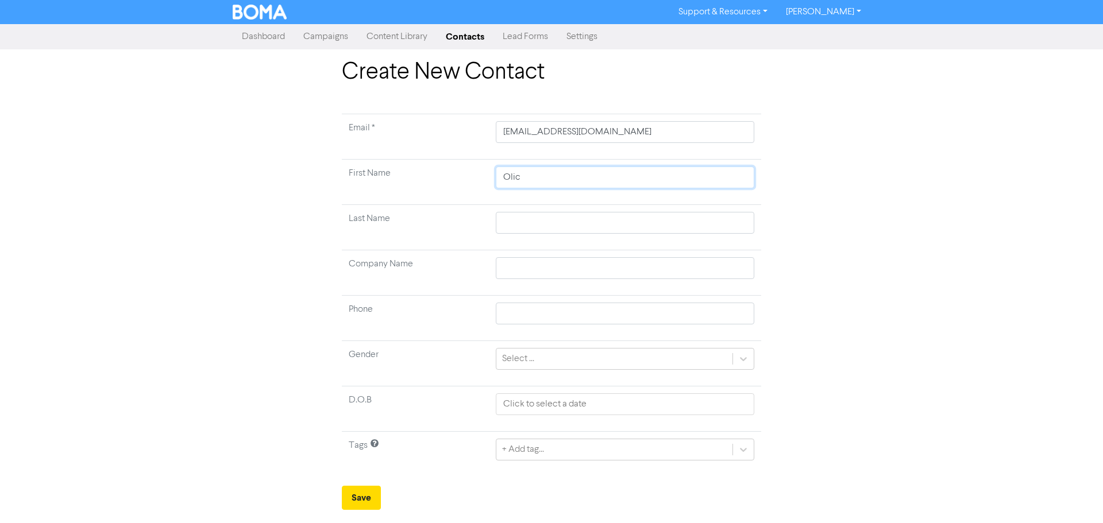
type input "Olica"
type input "Olicai"
type input "Olica"
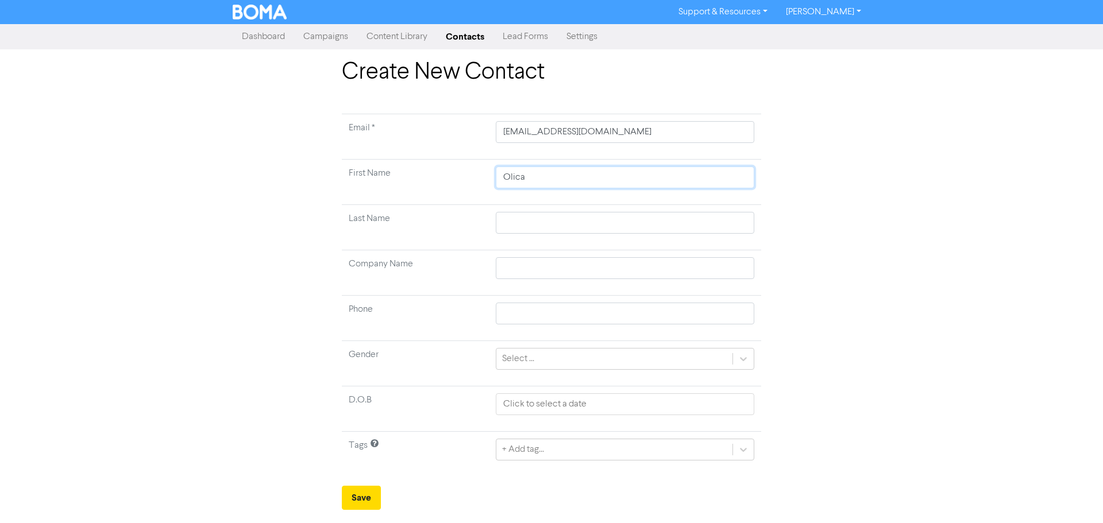
type input "Olic"
type input "Oli"
type input "Oliv"
type input "Olivi"
type input "[PERSON_NAME]"
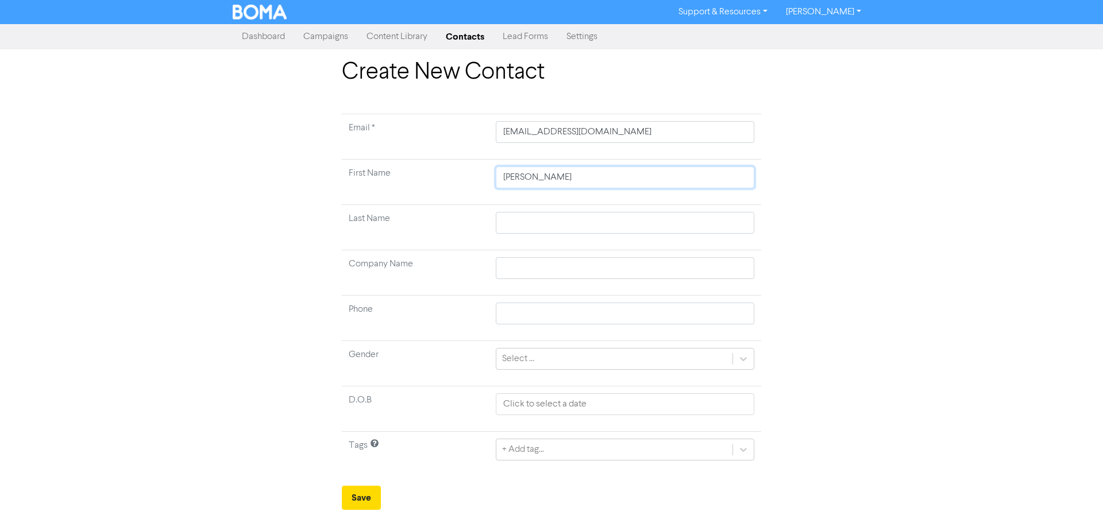
type input "[PERSON_NAME]"
click at [503, 229] on input "text" at bounding box center [625, 223] width 258 height 22
click at [536, 227] on input "text" at bounding box center [625, 223] width 258 height 22
paste input "Oosthuizen"
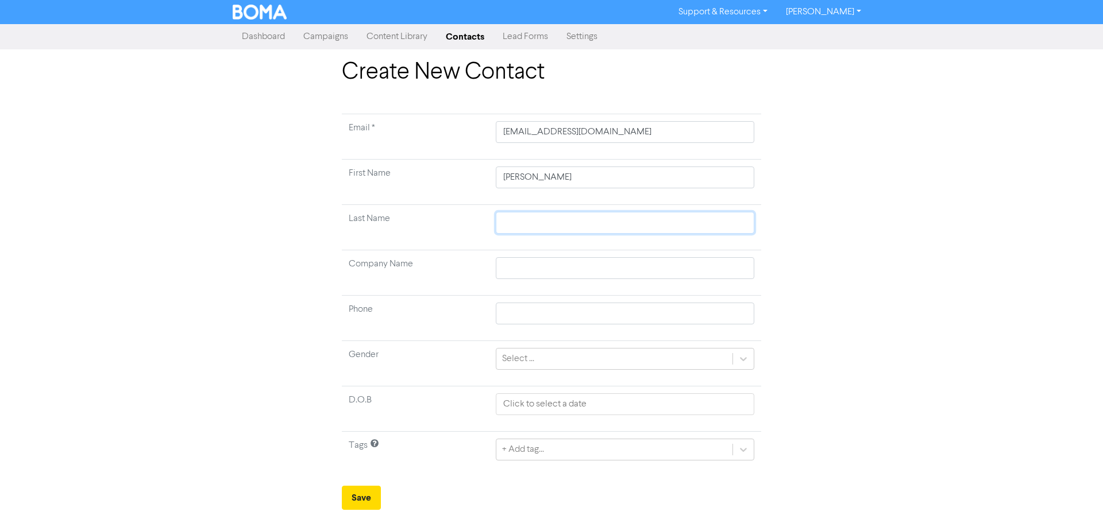
type input "Oosthuizen"
drag, startPoint x: 540, startPoint y: 272, endPoint x: 591, endPoint y: 277, distance: 50.7
click at [540, 272] on input "text" at bounding box center [625, 268] width 258 height 22
type input "M"
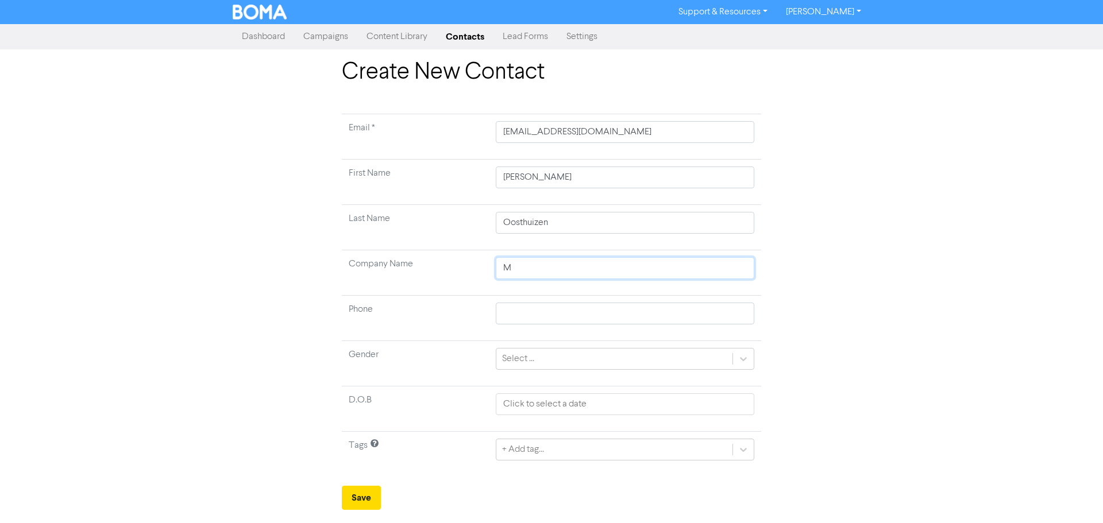
type input "Ma"
type input "Mac"
type input "Macr"
type input "Macro"
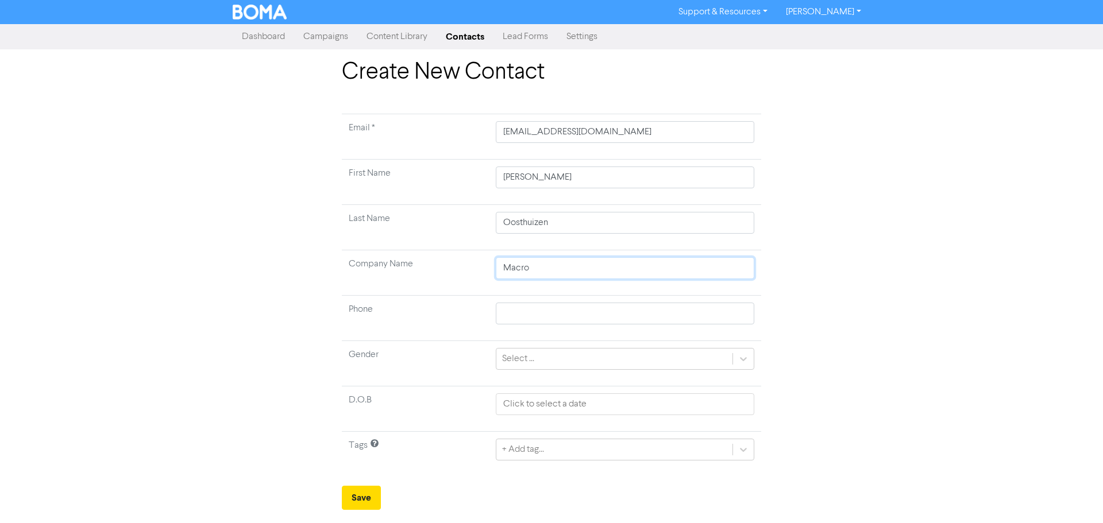
type input "Macro 4"
type input "Macro 4 L"
type input "Macro 4 Li"
type input "Macro 4 Lim"
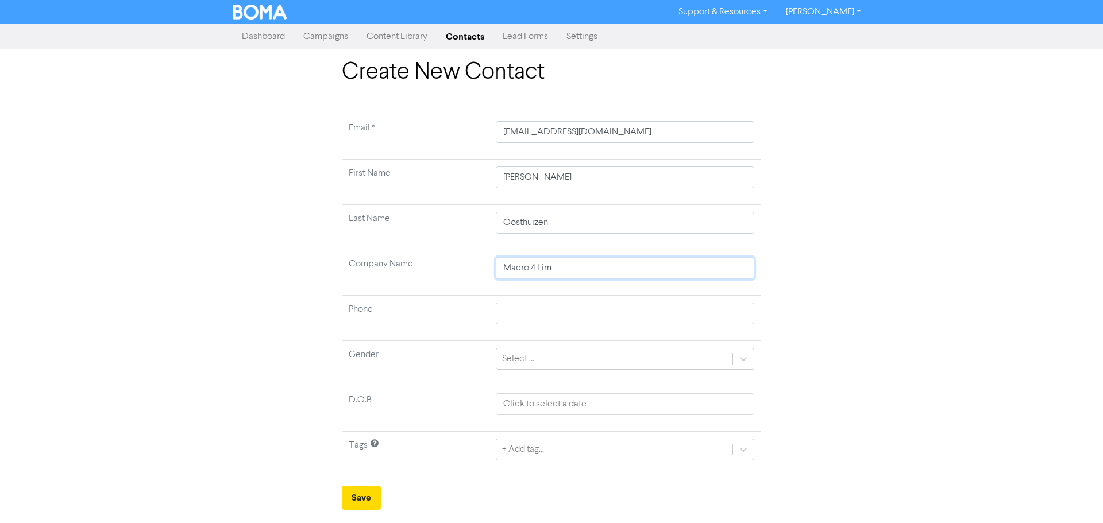
type input "Macro 4 Limi"
type input "Macro 4 Limit"
type input "Macro 4 Limite"
type input "Macro 4 Limited"
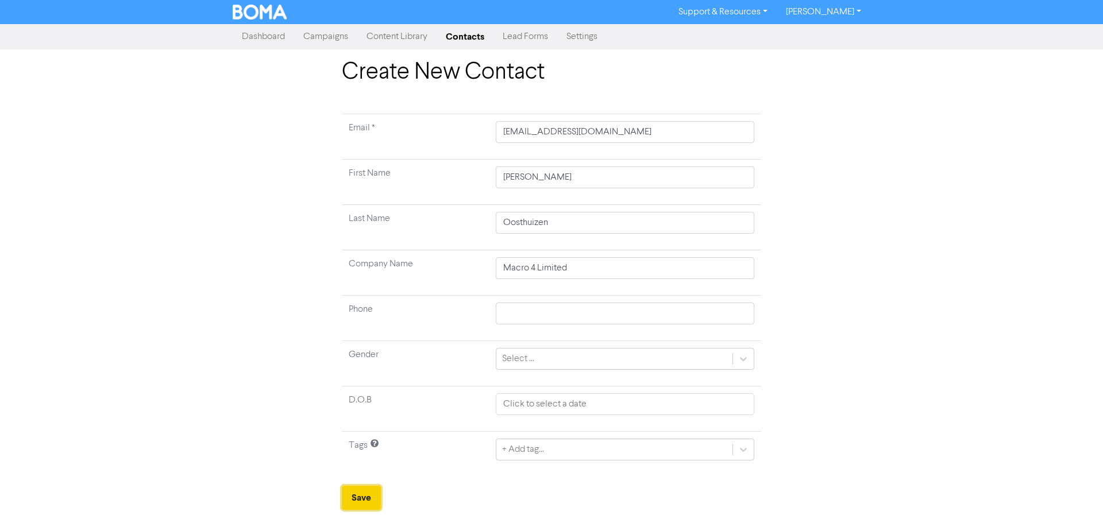
click at [355, 493] on button "Save" at bounding box center [361, 498] width 39 height 24
